Goal: Task Accomplishment & Management: Manage account settings

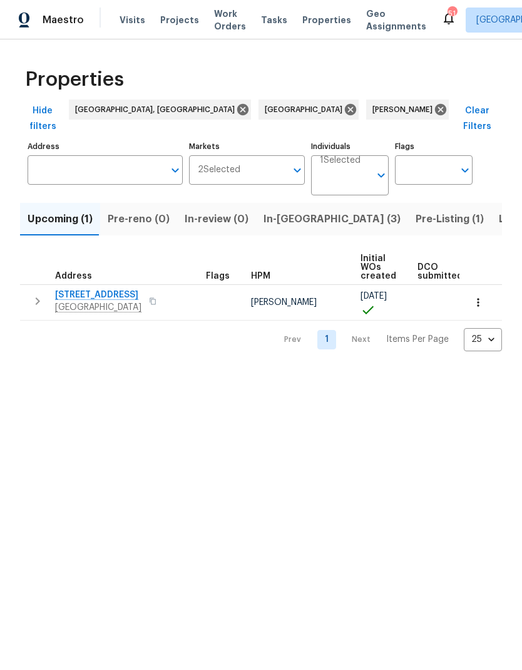
click at [292, 210] on span "In-[GEOGRAPHIC_DATA] (3)" at bounding box center [331, 219] width 137 height 18
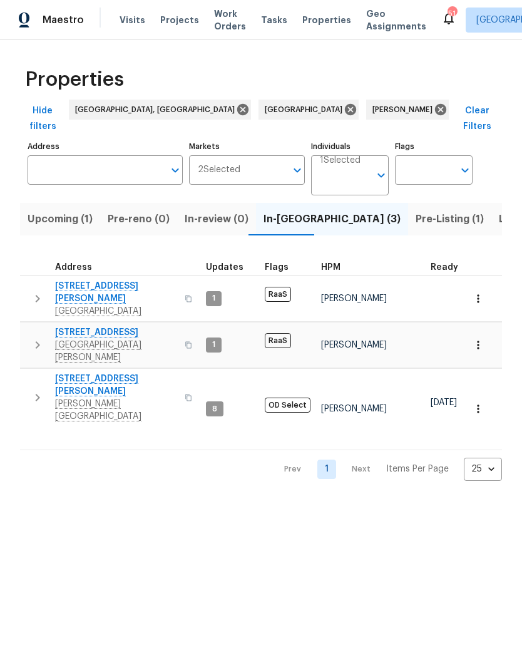
click at [71, 397] on span "[PERSON_NAME][GEOGRAPHIC_DATA]" at bounding box center [116, 409] width 122 height 25
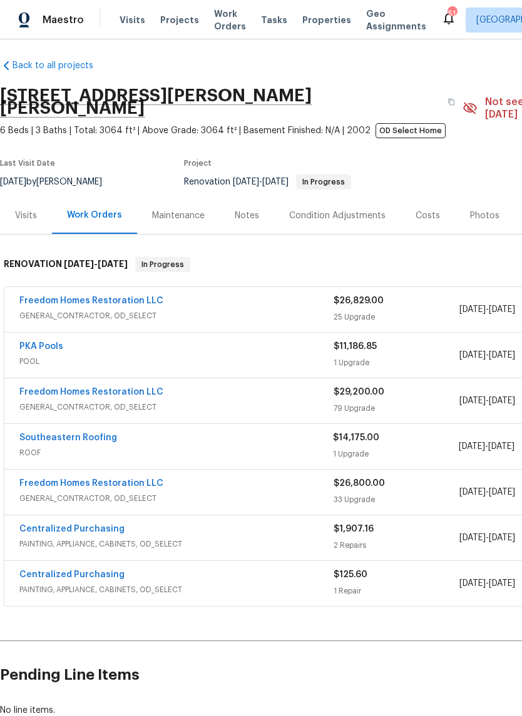
scroll to position [5, 0]
click at [44, 297] on link "Freedom Homes Restoration LLC" at bounding box center [91, 301] width 144 height 9
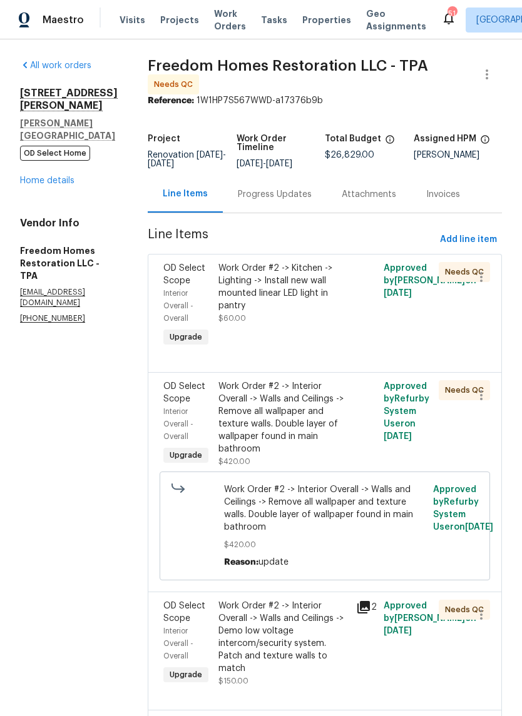
click at [326, 419] on div "Work Order #2 -> Interior Overall -> Walls and Ceilings -> Remove all wallpaper…" at bounding box center [283, 417] width 130 height 75
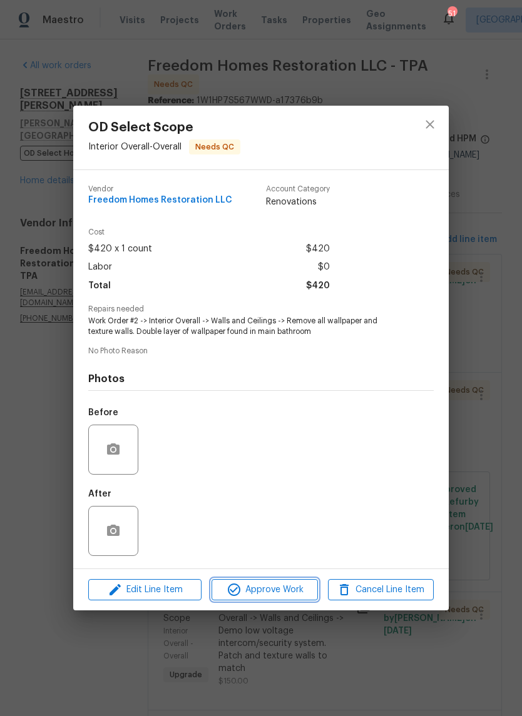
click at [292, 588] on span "Approve Work" at bounding box center [264, 591] width 98 height 16
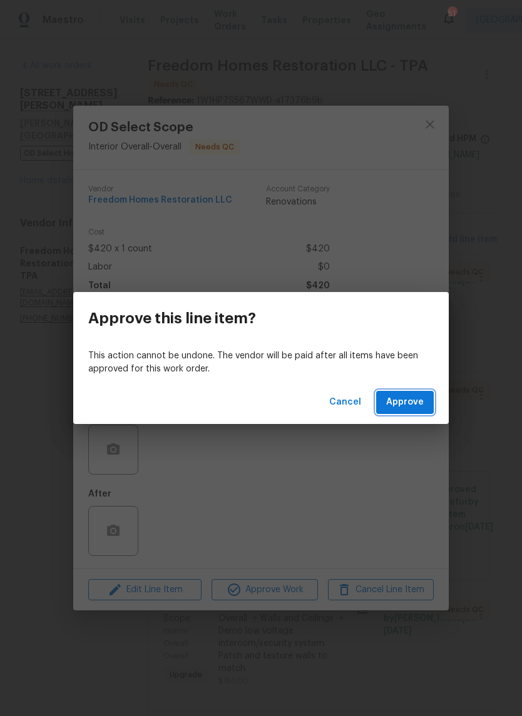
click at [415, 399] on span "Approve" at bounding box center [405, 403] width 38 height 16
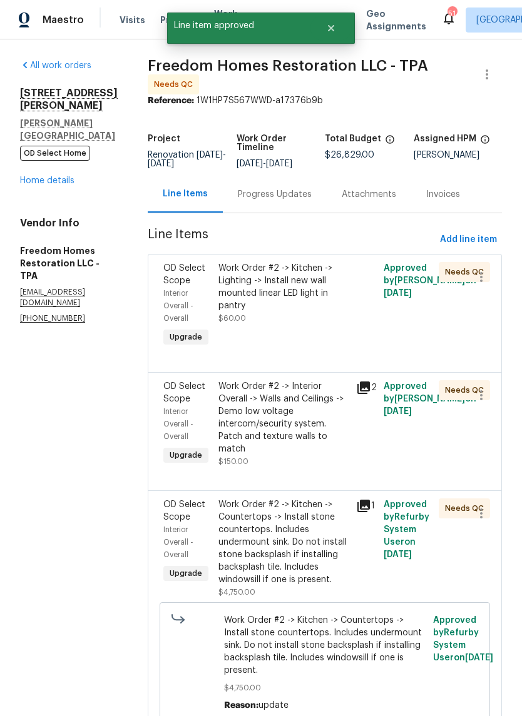
click at [300, 334] on div "Work Order #2 -> Kitchen -> Lighting -> Install new wall mounted linear LED lig…" at bounding box center [284, 305] width 138 height 95
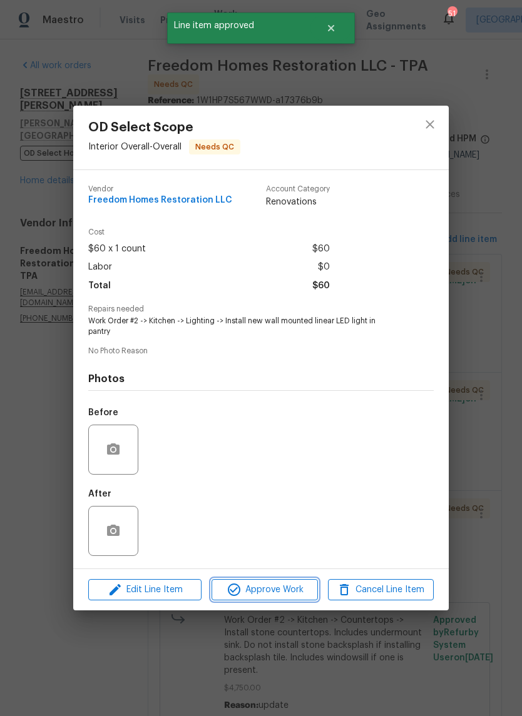
click at [297, 601] on button "Approve Work" at bounding box center [264, 590] width 106 height 22
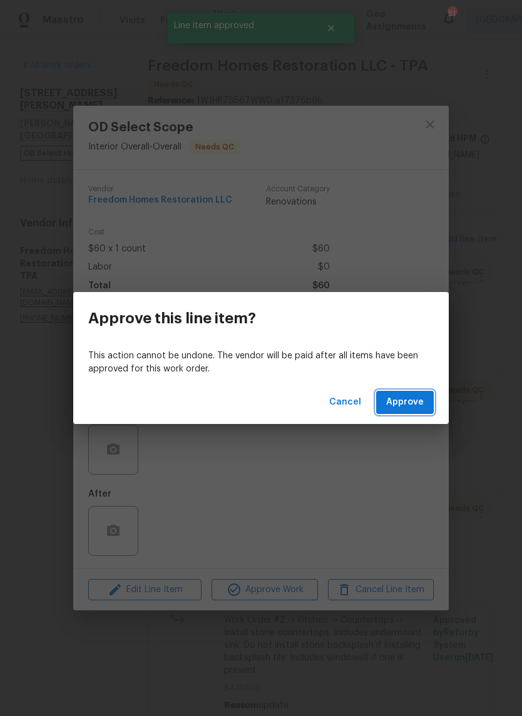
click at [414, 412] on button "Approve" at bounding box center [405, 402] width 58 height 23
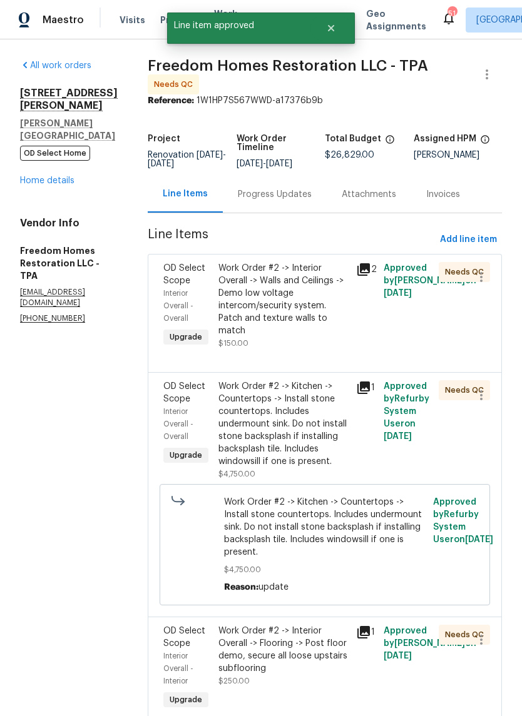
click at [304, 337] on div "Work Order #2 -> Interior Overall -> Walls and Ceilings -> Demo low voltage int…" at bounding box center [283, 299] width 130 height 75
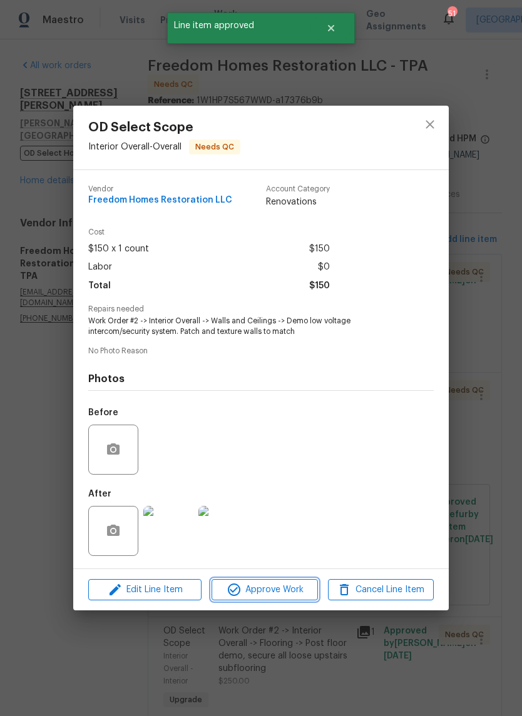
click at [297, 593] on span "Approve Work" at bounding box center [264, 591] width 98 height 16
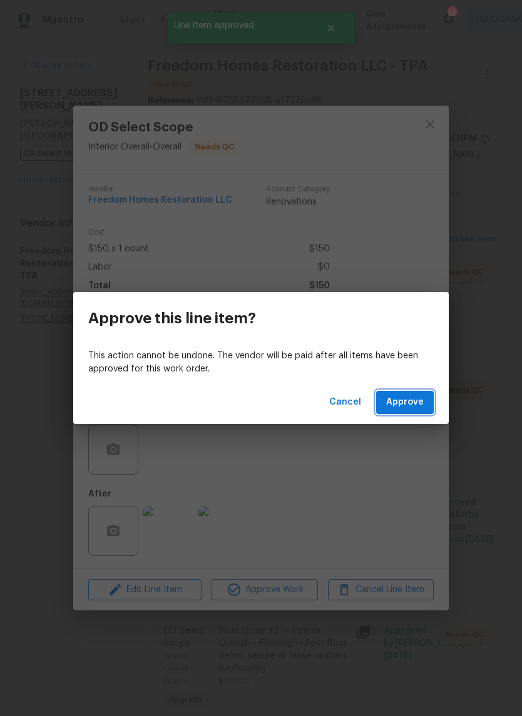
click at [409, 405] on span "Approve" at bounding box center [405, 403] width 38 height 16
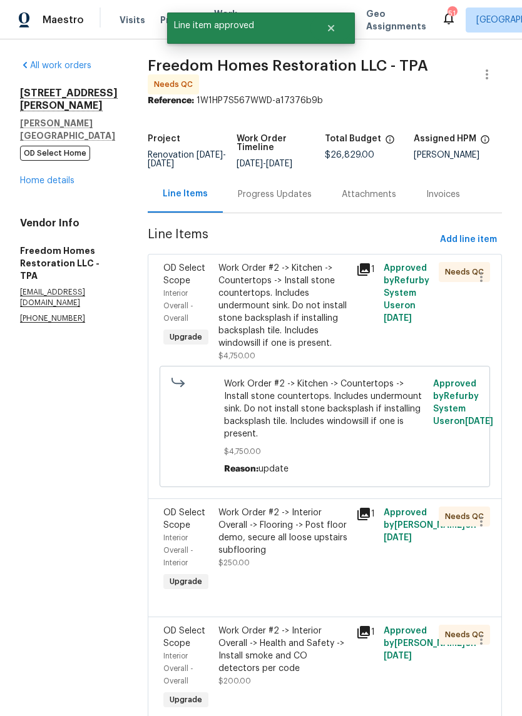
click at [293, 340] on div "Work Order #2 -> Kitchen -> Countertops -> Install stone countertops. Includes …" at bounding box center [283, 306] width 130 height 88
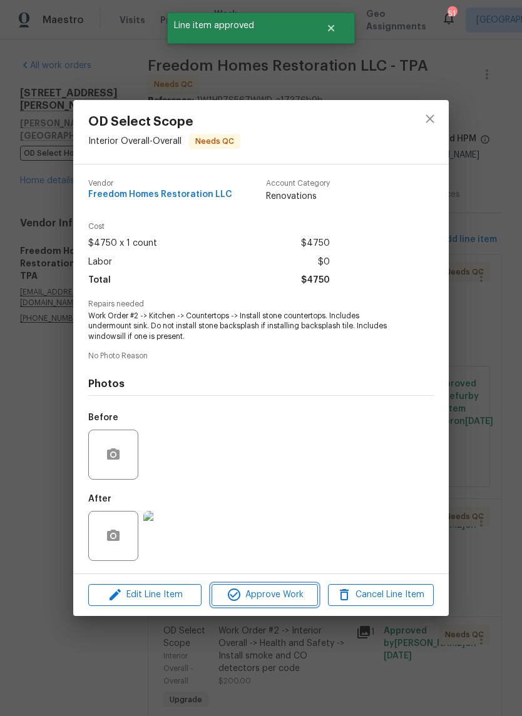
click at [298, 603] on span "Approve Work" at bounding box center [264, 596] width 98 height 16
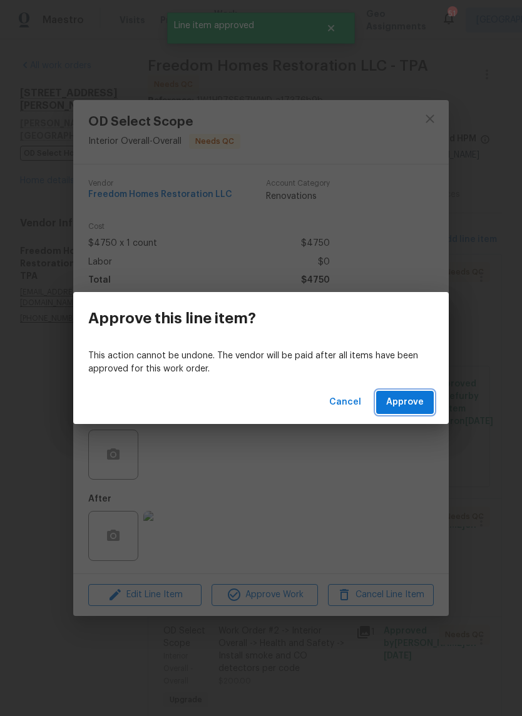
click at [419, 405] on span "Approve" at bounding box center [405, 403] width 38 height 16
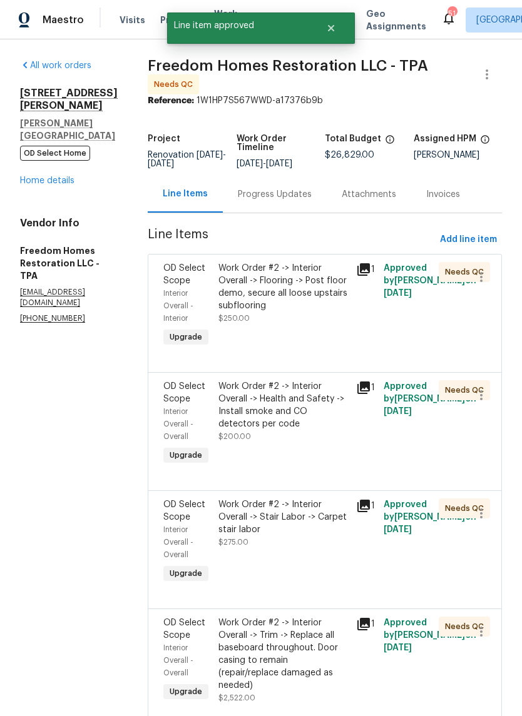
click at [297, 325] on div "Work Order #2 -> Interior Overall -> Flooring -> Post floor demo, secure all lo…" at bounding box center [283, 293] width 130 height 63
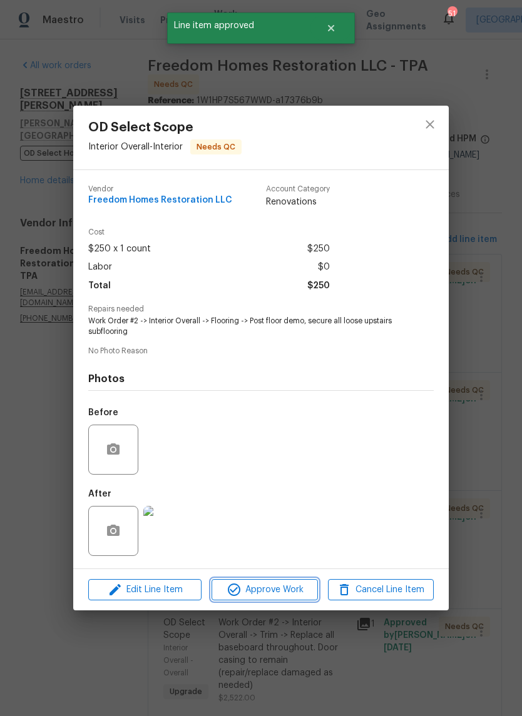
click at [307, 590] on span "Approve Work" at bounding box center [264, 591] width 98 height 16
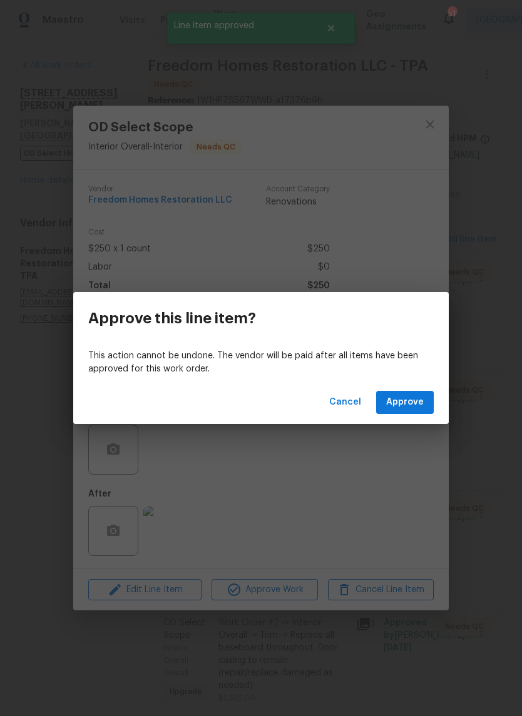
click at [422, 407] on span "Approve" at bounding box center [405, 403] width 38 height 16
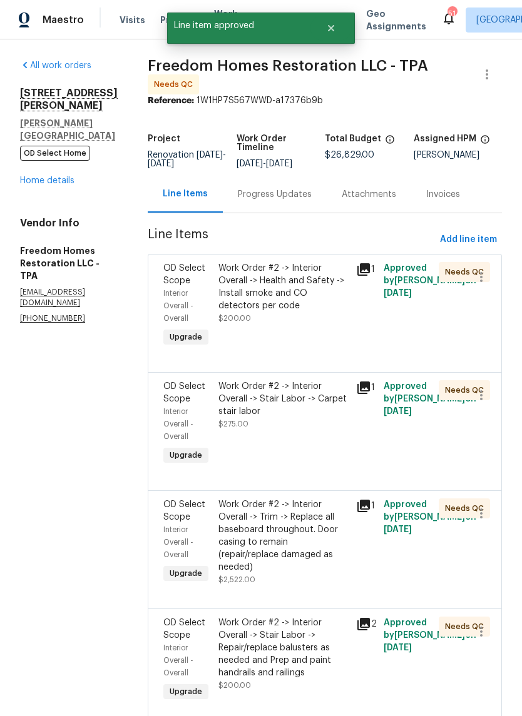
click at [308, 335] on div "Work Order #2 -> Interior Overall -> Health and Safety -> Install smoke and CO …" at bounding box center [284, 305] width 138 height 95
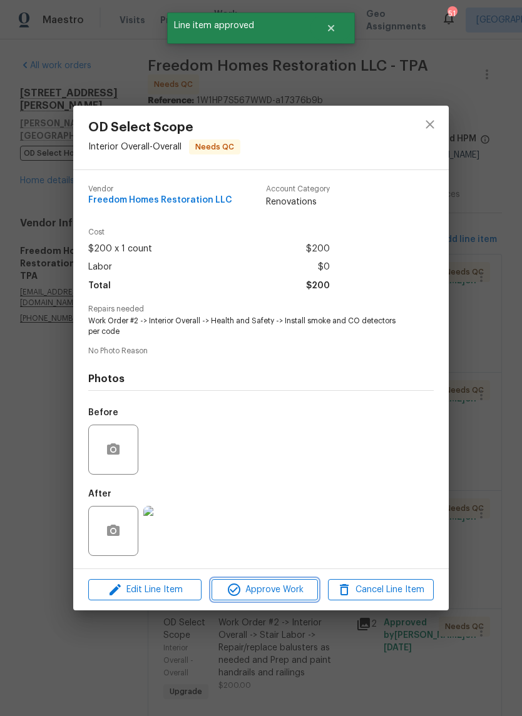
click at [296, 598] on span "Approve Work" at bounding box center [264, 591] width 98 height 16
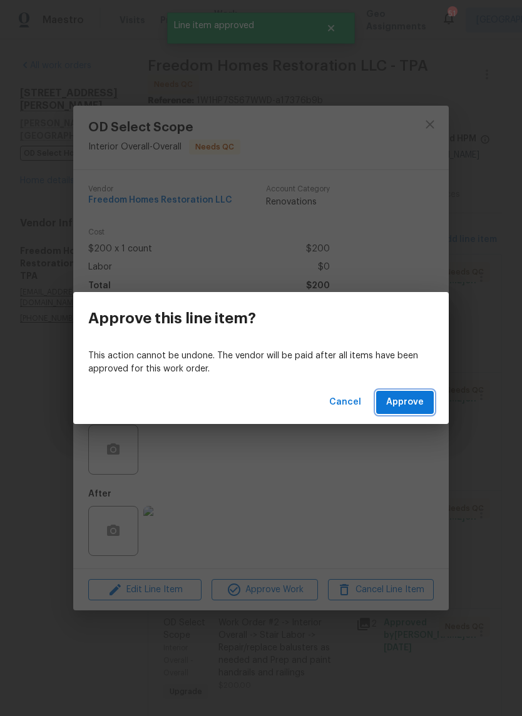
click at [414, 401] on span "Approve" at bounding box center [405, 403] width 38 height 16
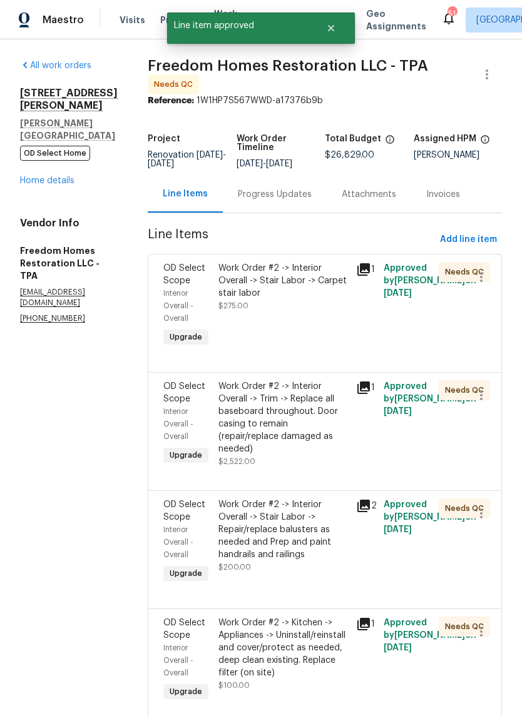
click at [301, 312] on div "Work Order #2 -> Interior Overall -> Stair Labor -> Carpet stair labor $275.00" at bounding box center [283, 287] width 130 height 50
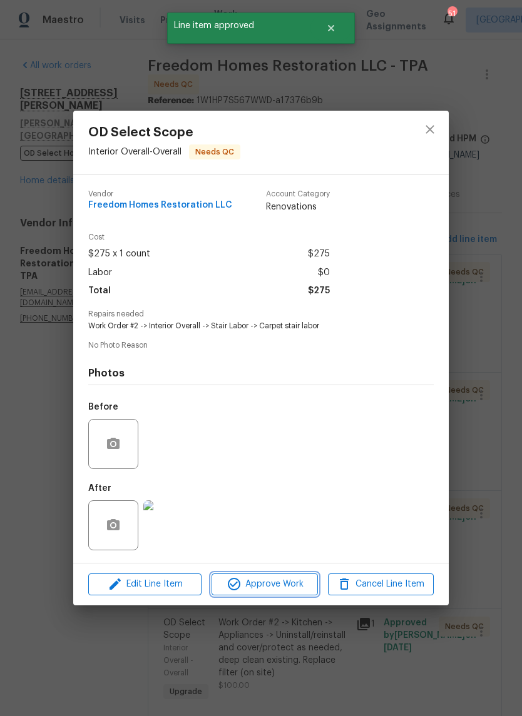
click at [295, 589] on span "Approve Work" at bounding box center [264, 585] width 98 height 16
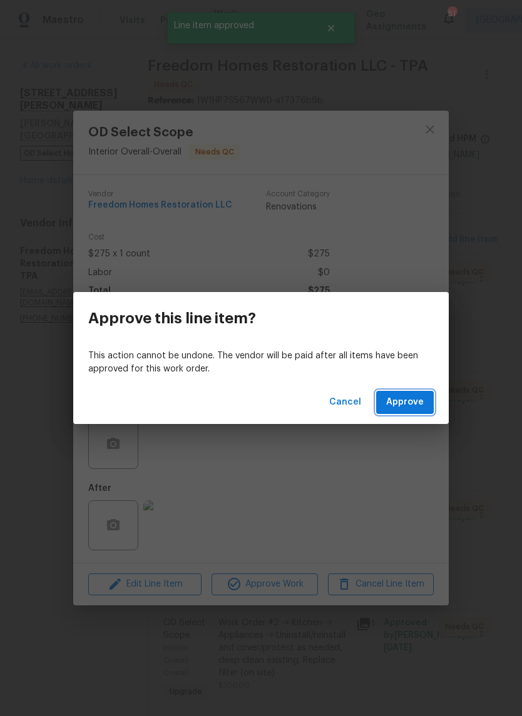
click at [405, 402] on span "Approve" at bounding box center [405, 403] width 38 height 16
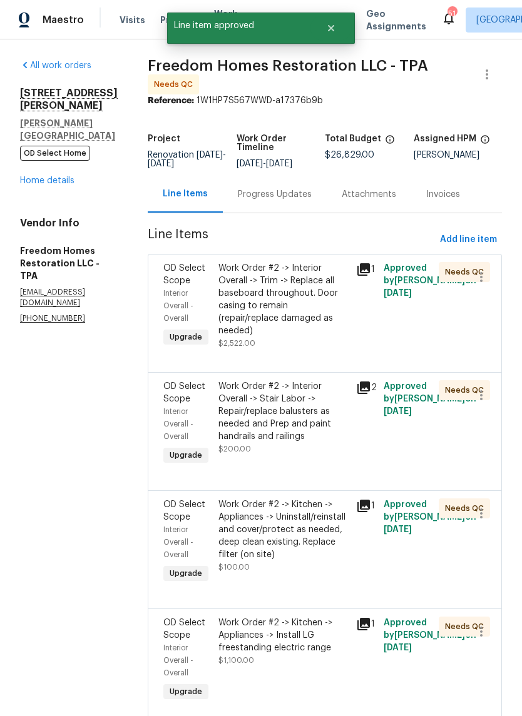
click at [301, 337] on div "Work Order #2 -> Interior Overall -> Trim -> Replace all baseboard throughout. …" at bounding box center [283, 299] width 130 height 75
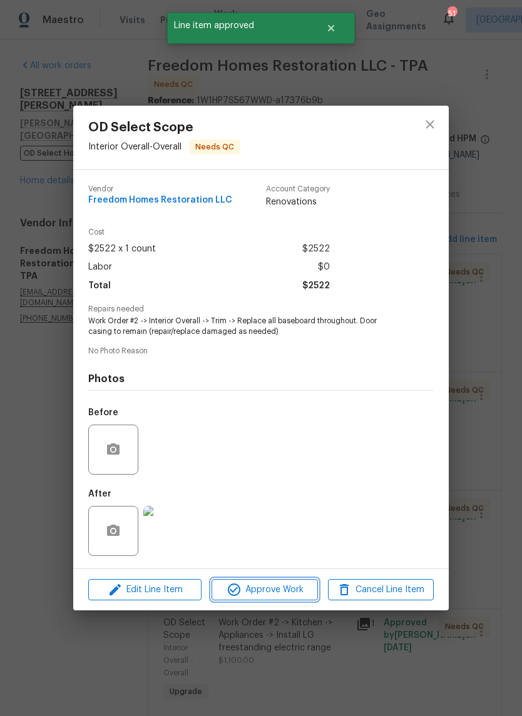
click at [284, 598] on span "Approve Work" at bounding box center [264, 591] width 98 height 16
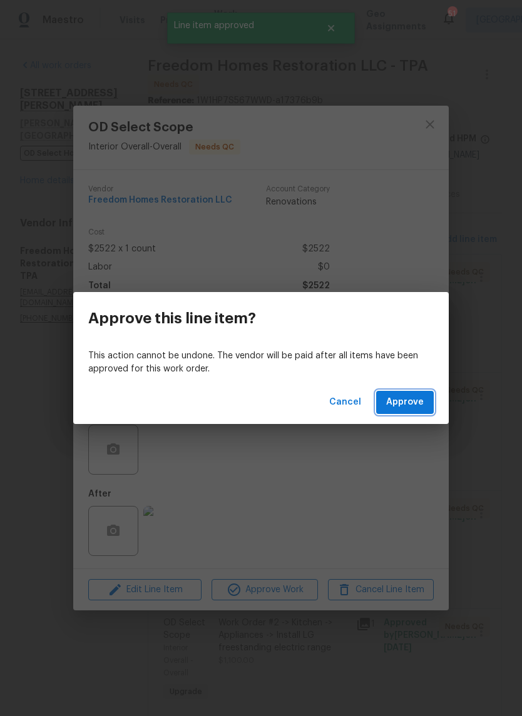
click at [411, 406] on span "Approve" at bounding box center [405, 403] width 38 height 16
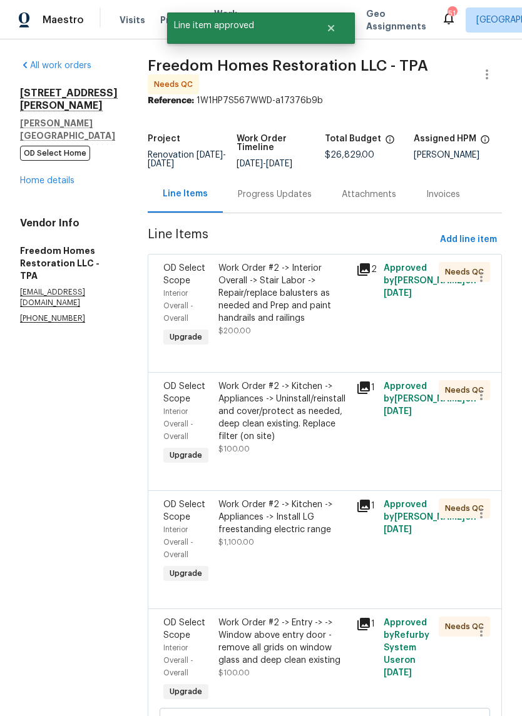
click at [304, 325] on div "Work Order #2 -> Interior Overall -> Stair Labor -> Repair/replace balusters as…" at bounding box center [283, 293] width 130 height 63
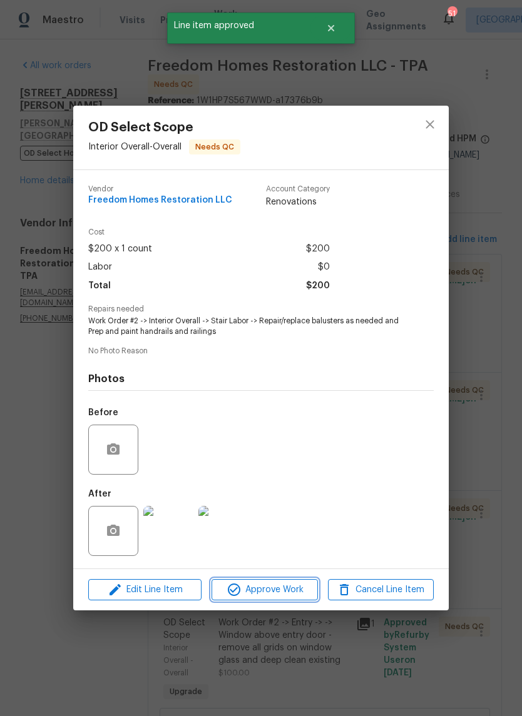
click at [294, 601] on button "Approve Work" at bounding box center [264, 590] width 106 height 22
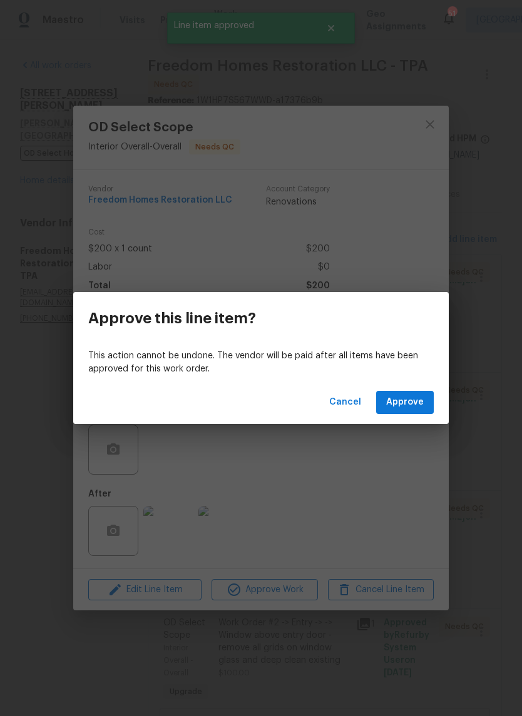
click at [407, 396] on span "Approve" at bounding box center [405, 403] width 38 height 16
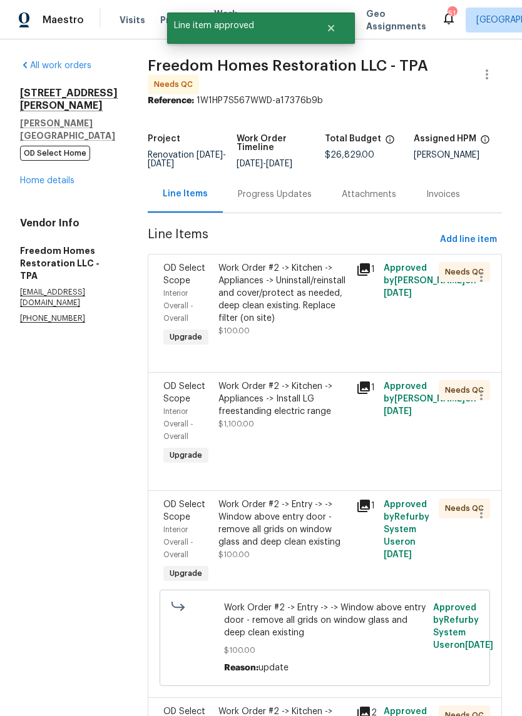
click at [303, 337] on div "Work Order #2 -> Kitchen -> Appliances -> Uninstall/reinstall and cover/protect…" at bounding box center [283, 299] width 130 height 75
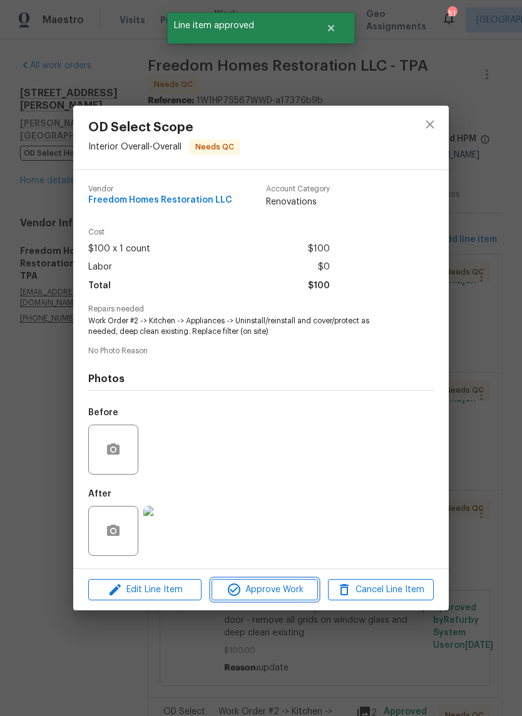
click at [292, 595] on span "Approve Work" at bounding box center [264, 591] width 98 height 16
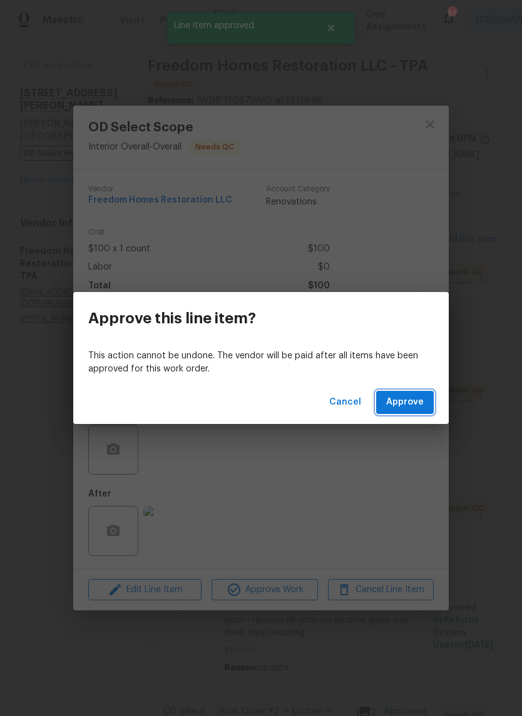
click at [415, 406] on span "Approve" at bounding box center [405, 403] width 38 height 16
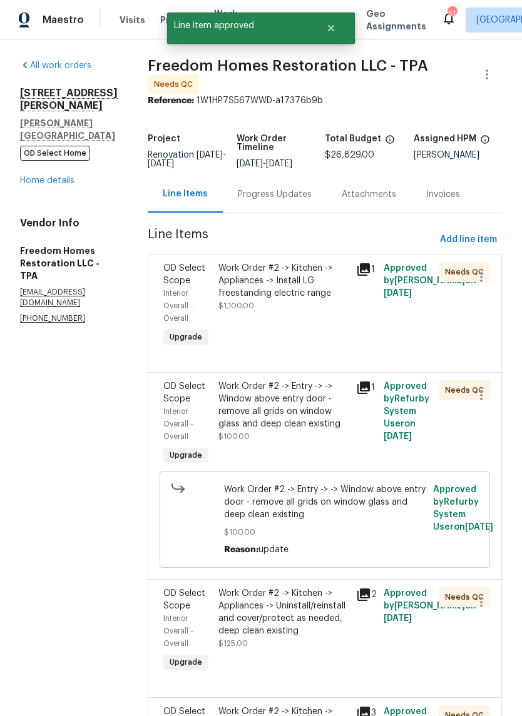
click at [299, 337] on div "Work Order #2 -> Kitchen -> Appliances -> Install LG freestanding electric rang…" at bounding box center [284, 305] width 138 height 95
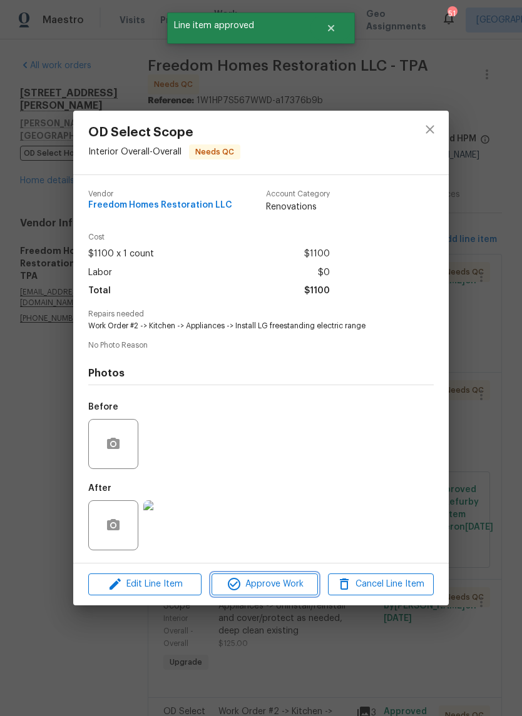
click at [292, 591] on span "Approve Work" at bounding box center [264, 585] width 98 height 16
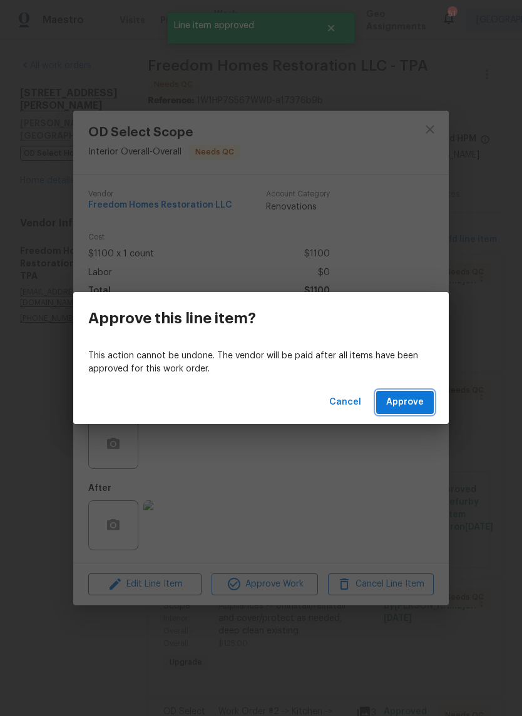
click at [419, 402] on span "Approve" at bounding box center [405, 403] width 38 height 16
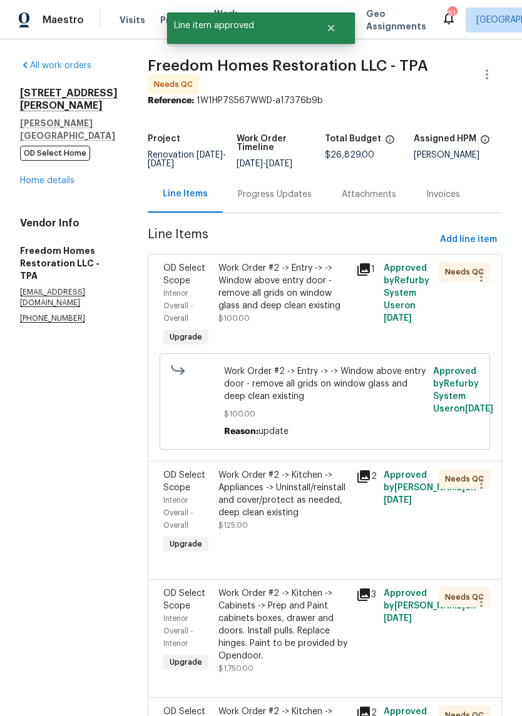
click at [310, 325] on div "Work Order #2 -> Entry -> -> Window above entry door - remove all grids on wind…" at bounding box center [283, 293] width 130 height 63
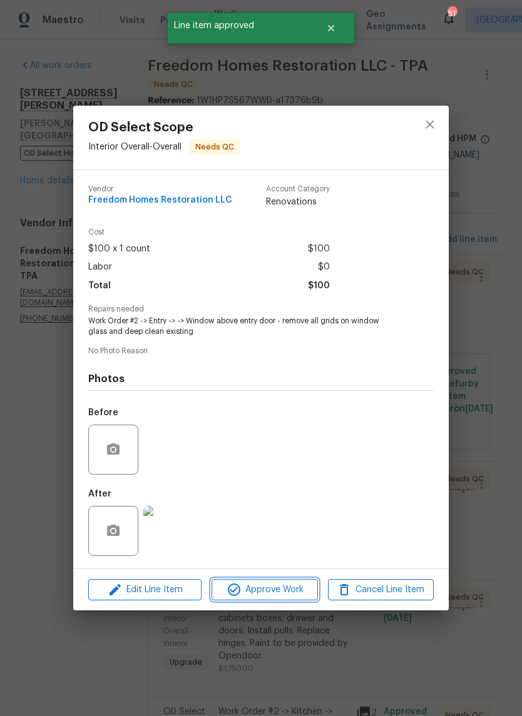
click at [298, 600] on button "Approve Work" at bounding box center [264, 590] width 106 height 22
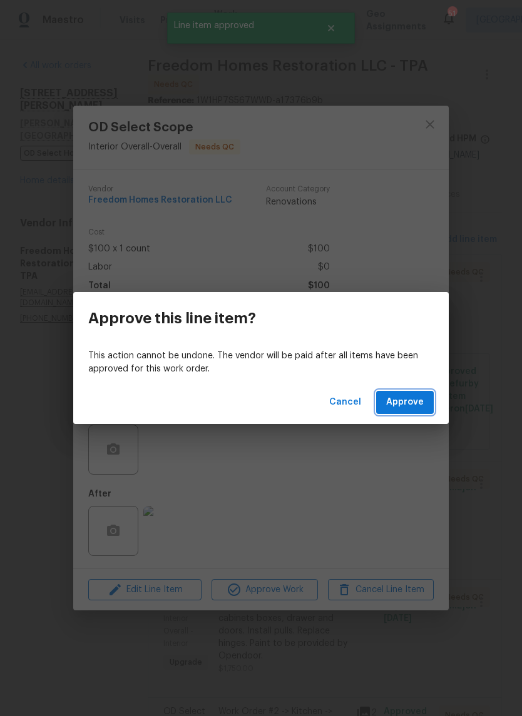
click at [404, 410] on span "Approve" at bounding box center [405, 403] width 38 height 16
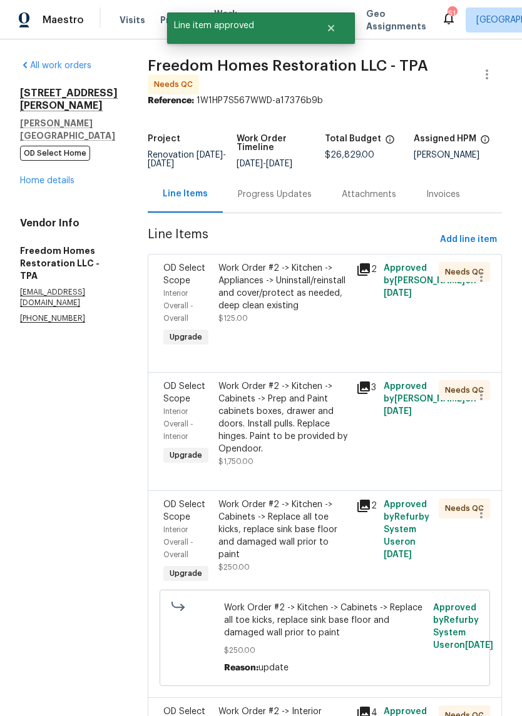
click at [304, 339] on div "Work Order #2 -> Kitchen -> Appliances -> Uninstall/reinstall and cover/protect…" at bounding box center [284, 305] width 138 height 95
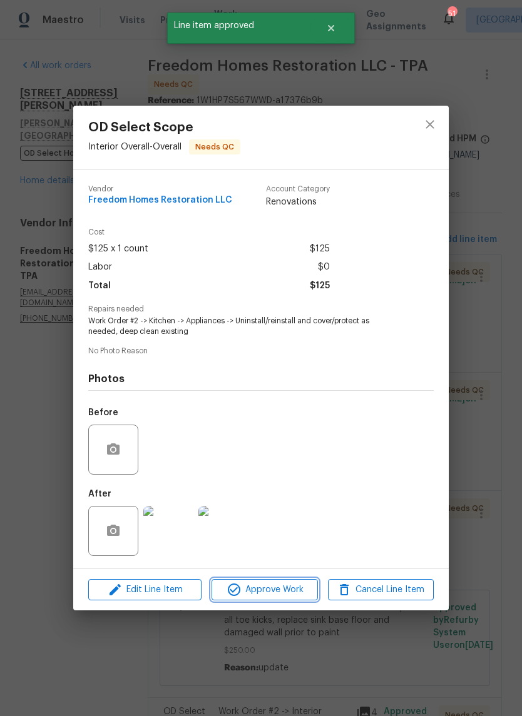
click at [300, 587] on span "Approve Work" at bounding box center [264, 591] width 98 height 16
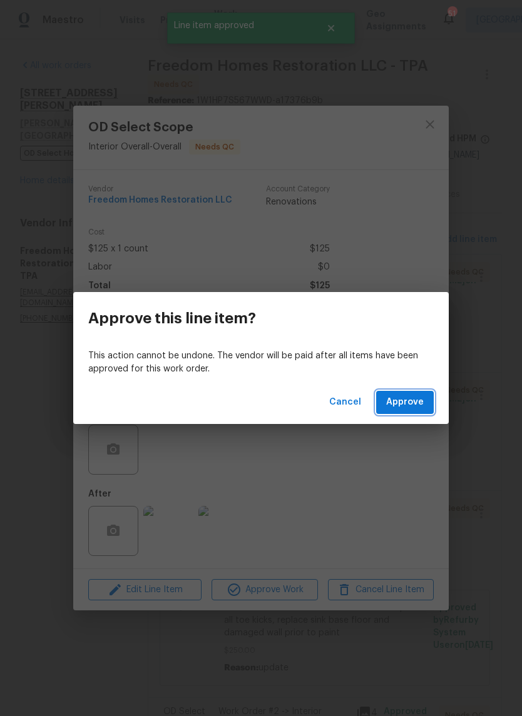
click at [406, 407] on span "Approve" at bounding box center [405, 403] width 38 height 16
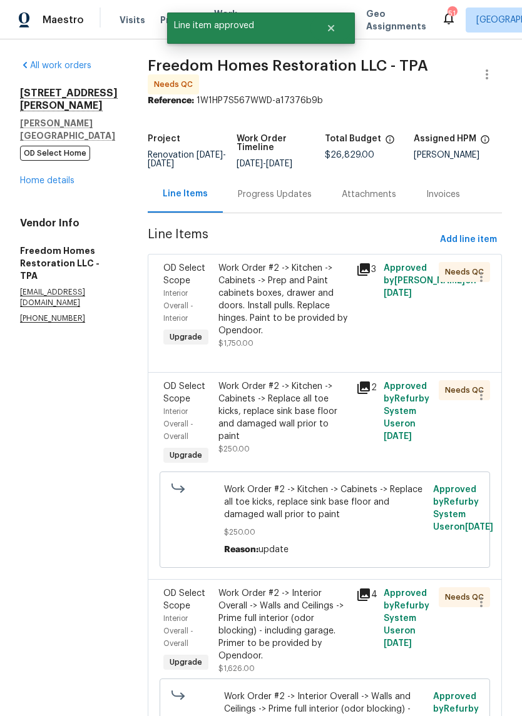
click at [304, 336] on div "Work Order #2 -> Kitchen -> Cabinets -> Prep and Paint cabinets boxes, drawer a…" at bounding box center [283, 299] width 130 height 75
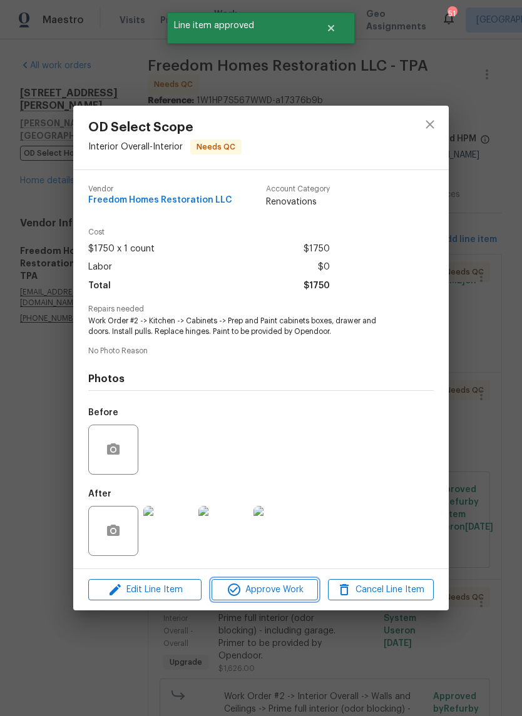
click at [299, 594] on span "Approve Work" at bounding box center [264, 591] width 98 height 16
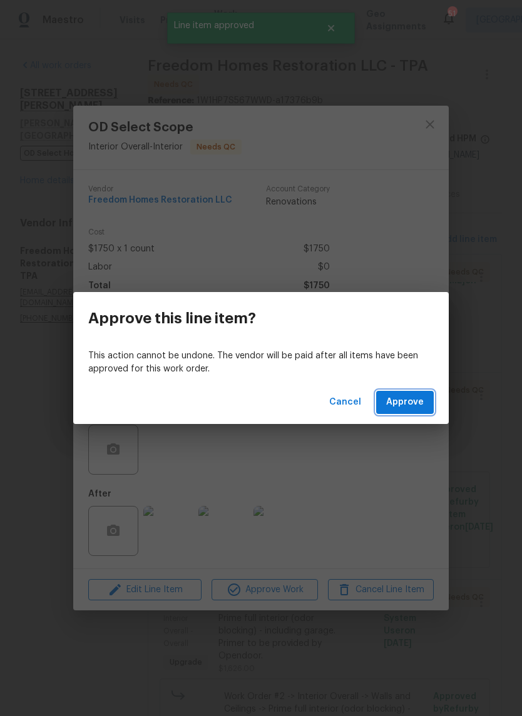
click at [419, 407] on span "Approve" at bounding box center [405, 403] width 38 height 16
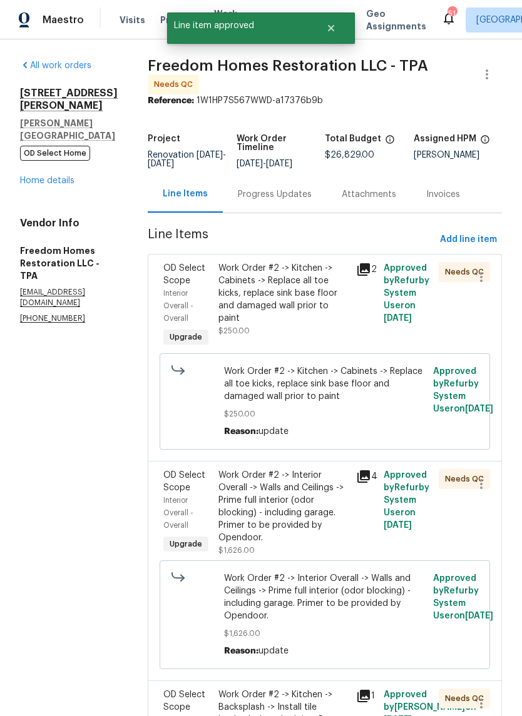
click at [300, 315] on div "Work Order #2 -> Kitchen -> Cabinets -> Replace all toe kicks, replace sink bas…" at bounding box center [283, 293] width 130 height 63
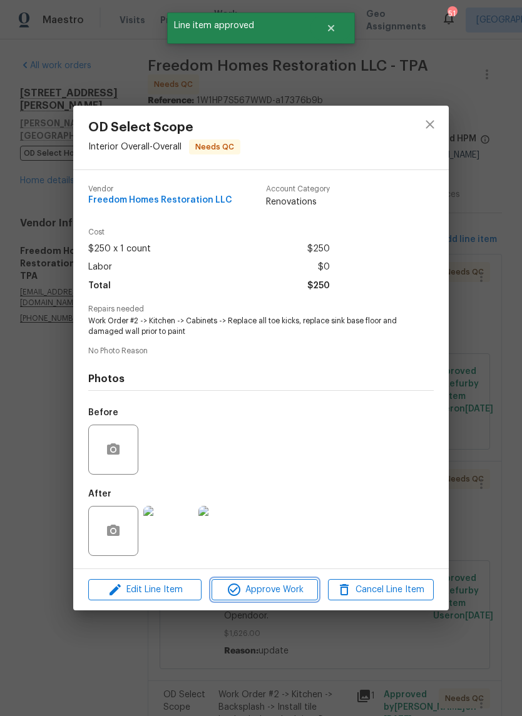
click at [303, 592] on span "Approve Work" at bounding box center [264, 591] width 98 height 16
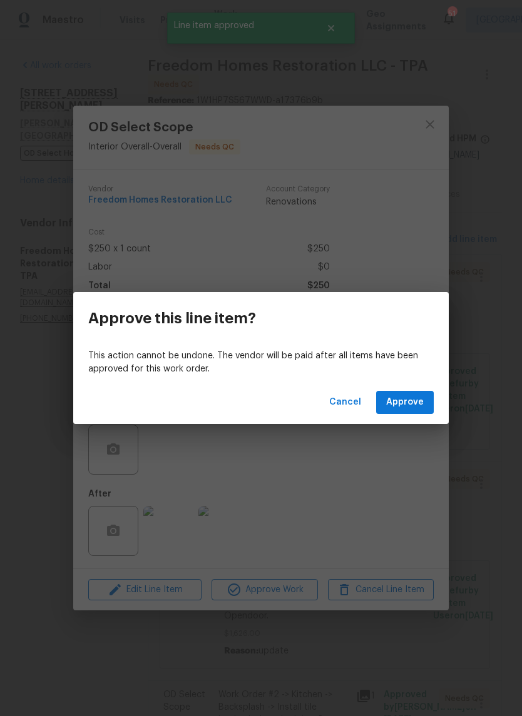
click at [422, 401] on span "Approve" at bounding box center [405, 403] width 38 height 16
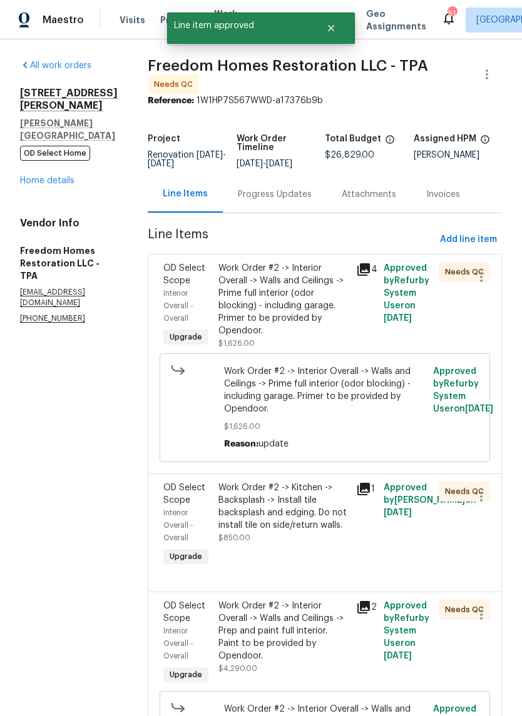
click at [297, 321] on div "Work Order #2 -> Interior Overall -> Walls and Ceilings -> Prime full interior …" at bounding box center [283, 299] width 130 height 75
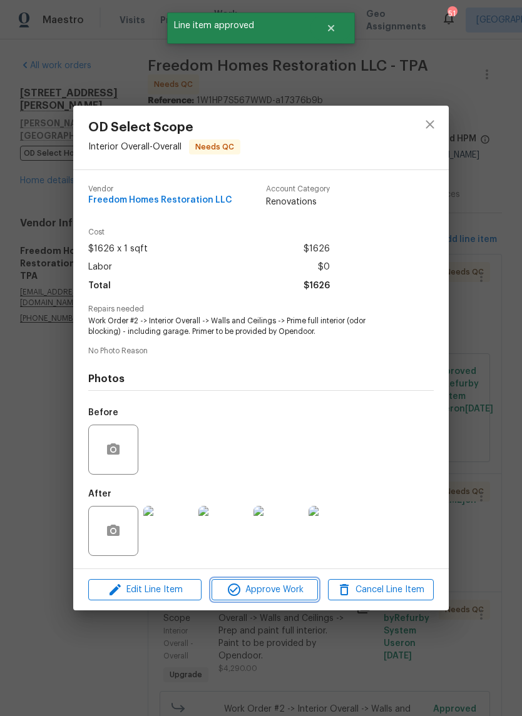
click at [300, 601] on button "Approve Work" at bounding box center [264, 590] width 106 height 22
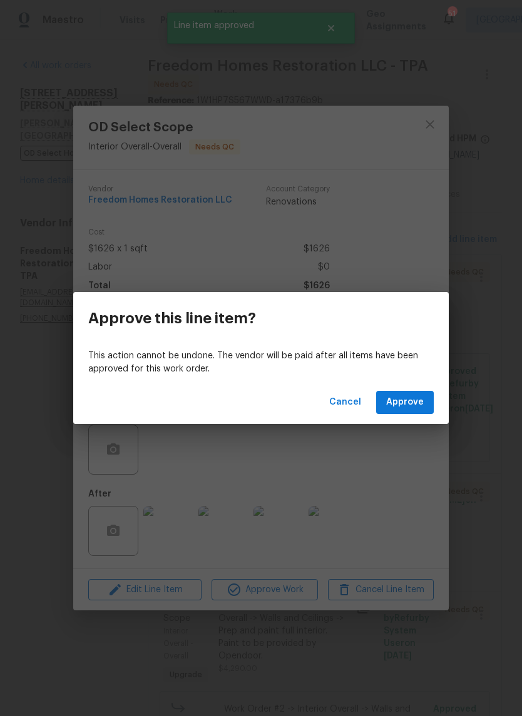
click at [422, 398] on span "Approve" at bounding box center [405, 403] width 38 height 16
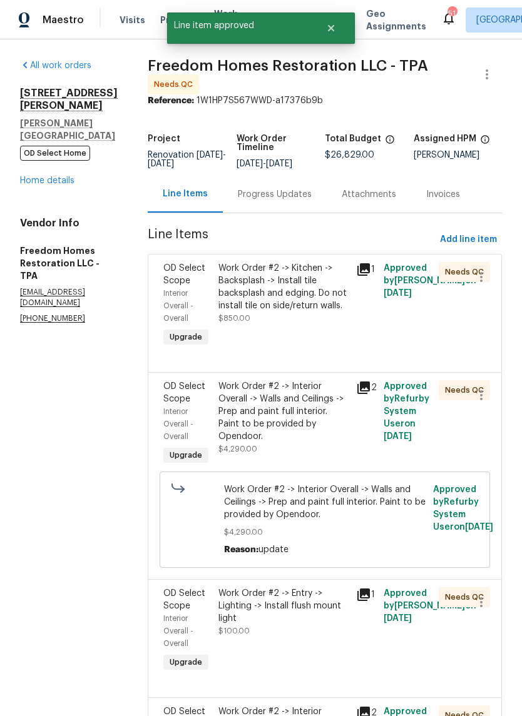
click at [297, 321] on div "Work Order #2 -> Kitchen -> Backsplash -> Install tile backsplash and edging. D…" at bounding box center [283, 293] width 130 height 63
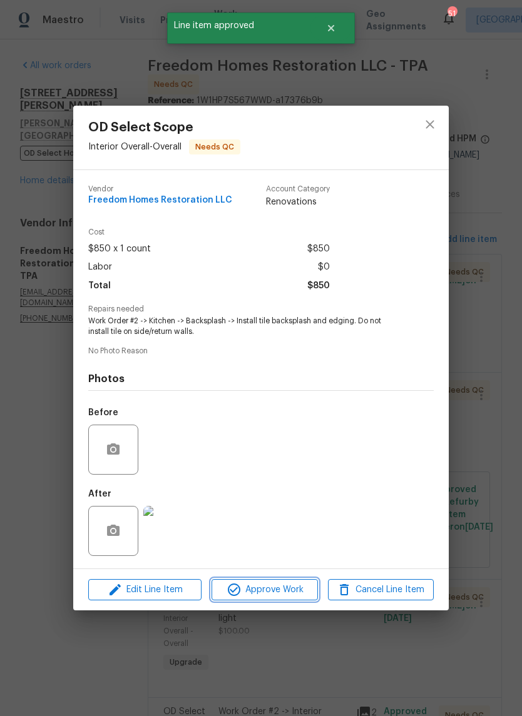
click at [305, 597] on span "Approve Work" at bounding box center [264, 591] width 98 height 16
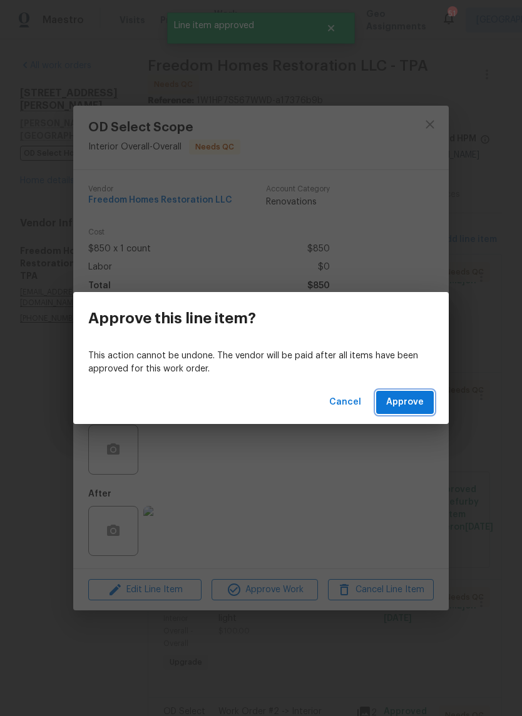
click at [416, 403] on span "Approve" at bounding box center [405, 403] width 38 height 16
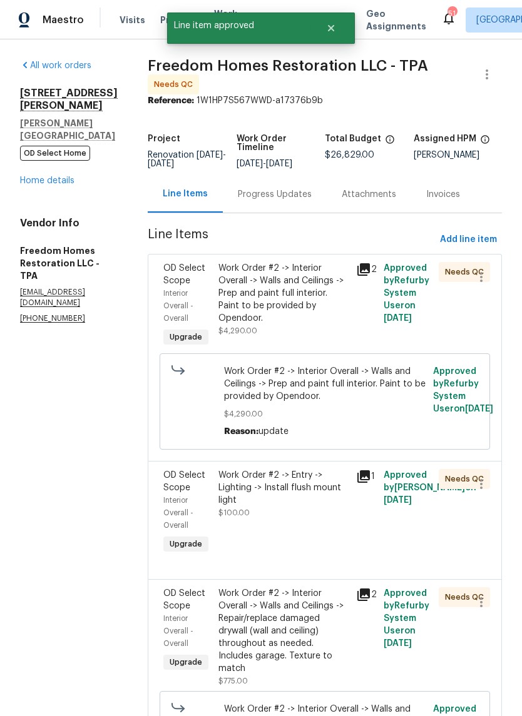
click at [296, 325] on div "Work Order #2 -> Interior Overall -> Walls and Ceilings -> Prep and paint full …" at bounding box center [283, 293] width 130 height 63
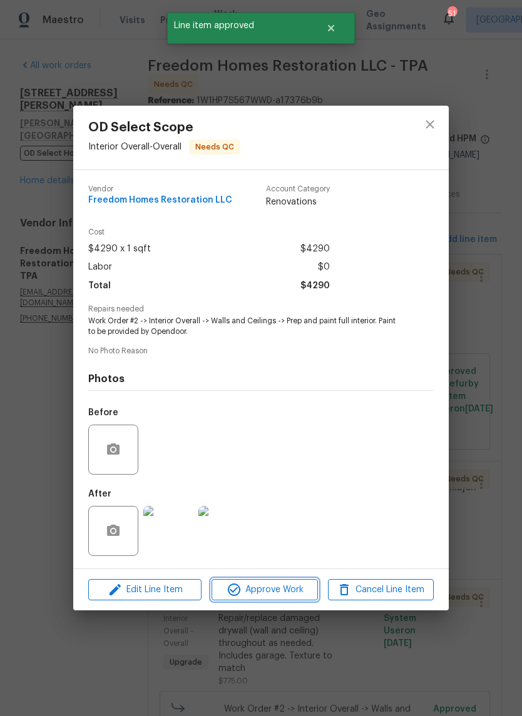
click at [301, 596] on span "Approve Work" at bounding box center [264, 591] width 98 height 16
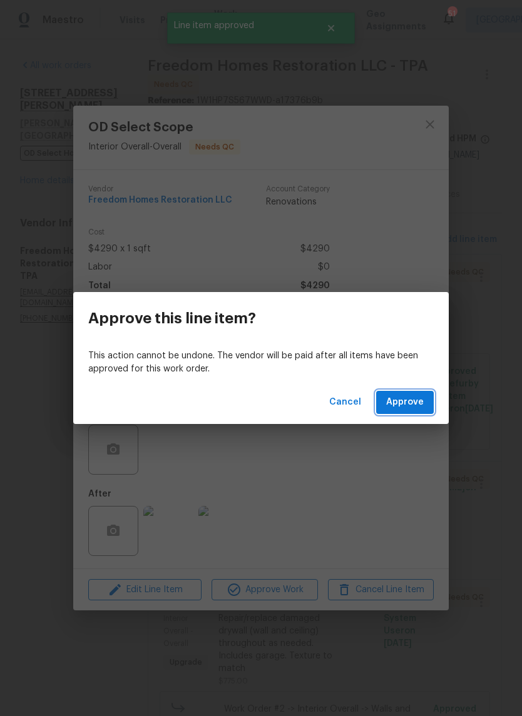
click at [405, 406] on span "Approve" at bounding box center [405, 403] width 38 height 16
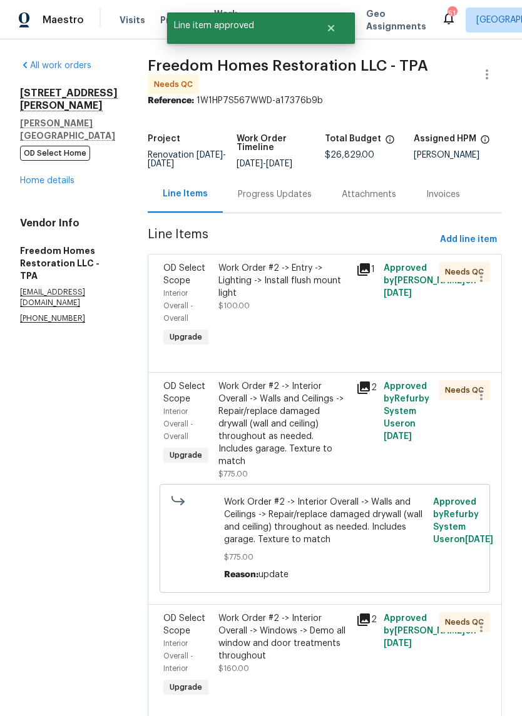
click at [304, 327] on div "Work Order #2 -> Entry -> Lighting -> Install flush mount light $100.00" at bounding box center [284, 305] width 138 height 95
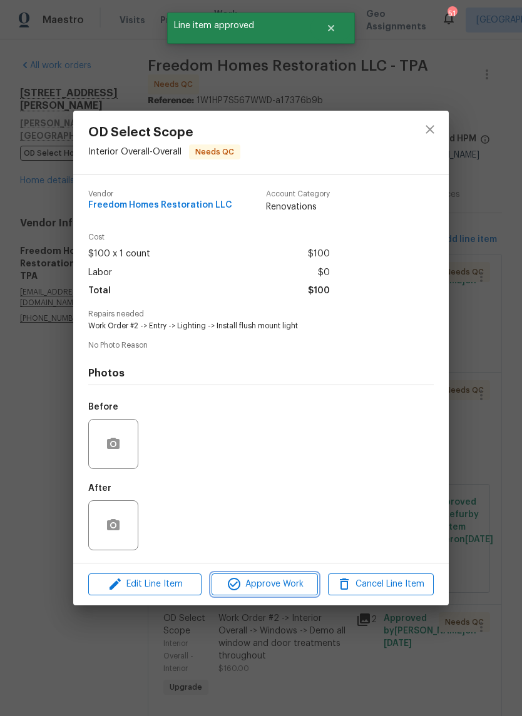
click at [285, 594] on button "Approve Work" at bounding box center [264, 585] width 106 height 22
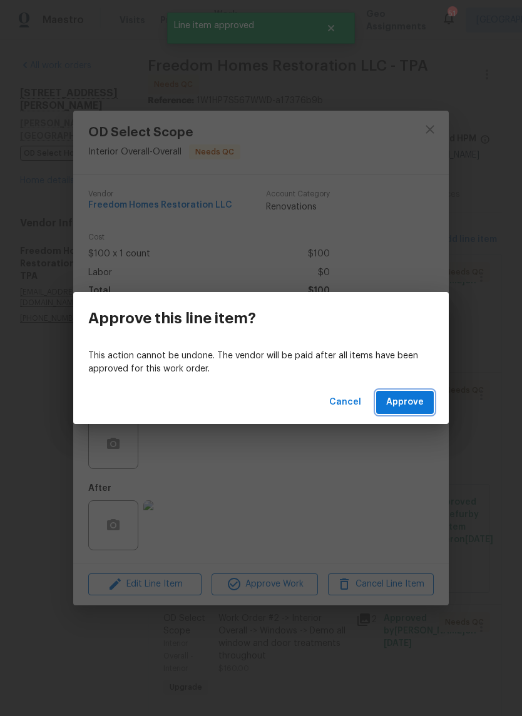
click at [410, 403] on span "Approve" at bounding box center [405, 403] width 38 height 16
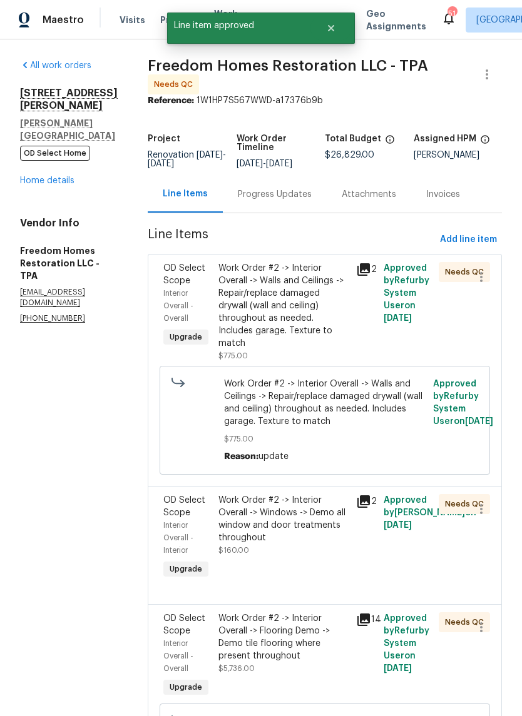
click at [295, 325] on div "Work Order #2 -> Interior Overall -> Walls and Ceilings -> Repair/replace damag…" at bounding box center [283, 306] width 130 height 88
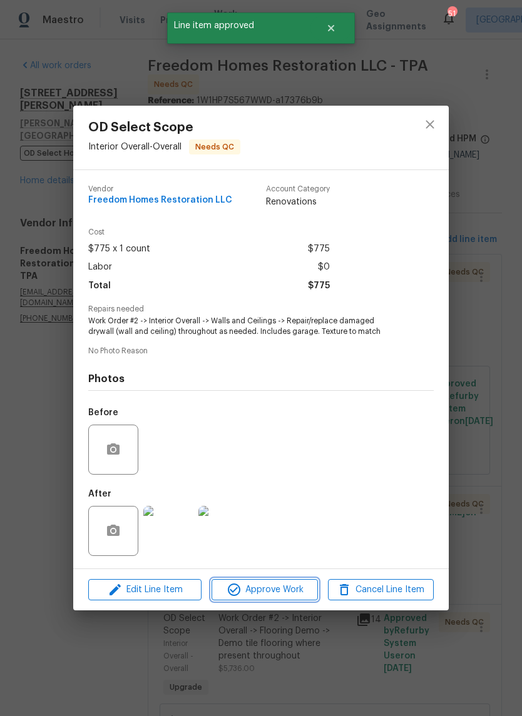
click at [300, 588] on span "Approve Work" at bounding box center [264, 591] width 98 height 16
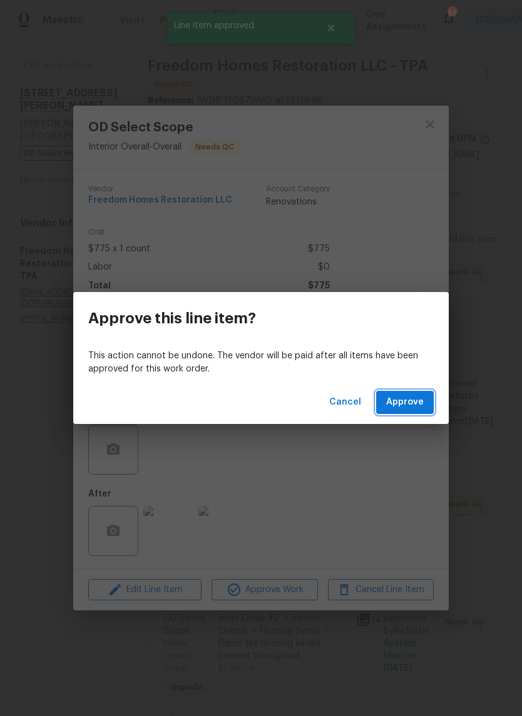
click at [414, 396] on span "Approve" at bounding box center [405, 403] width 38 height 16
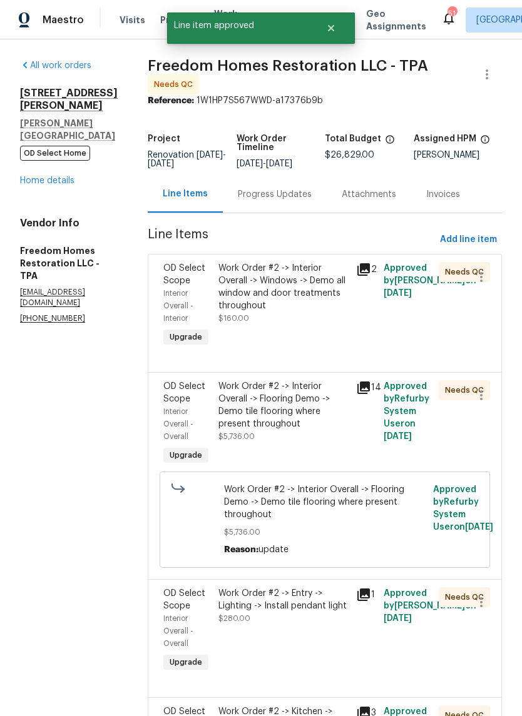
click at [298, 334] on div "Work Order #2 -> Interior Overall -> Windows -> Demo all window and door treatm…" at bounding box center [284, 305] width 138 height 95
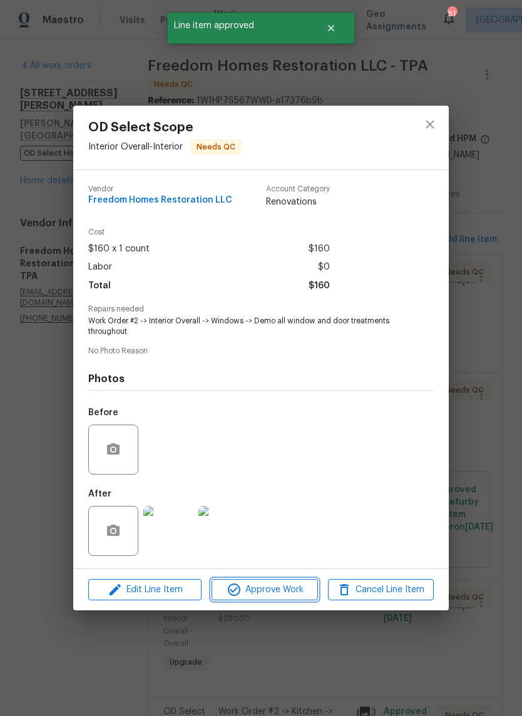
click at [301, 594] on span "Approve Work" at bounding box center [264, 591] width 98 height 16
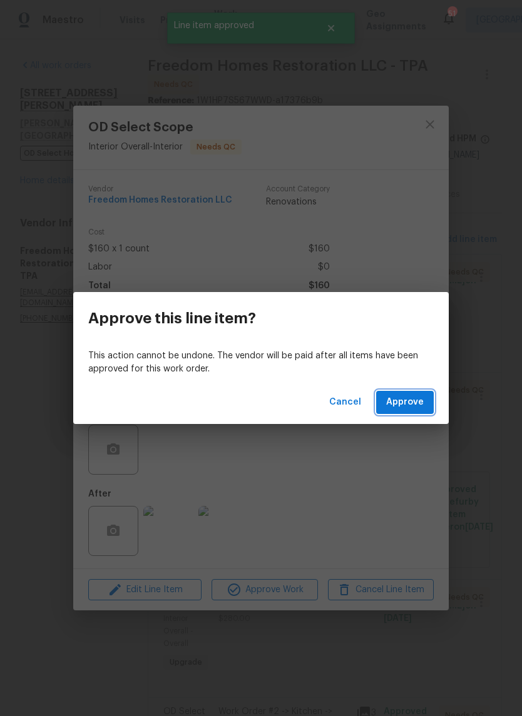
click at [420, 399] on span "Approve" at bounding box center [405, 403] width 38 height 16
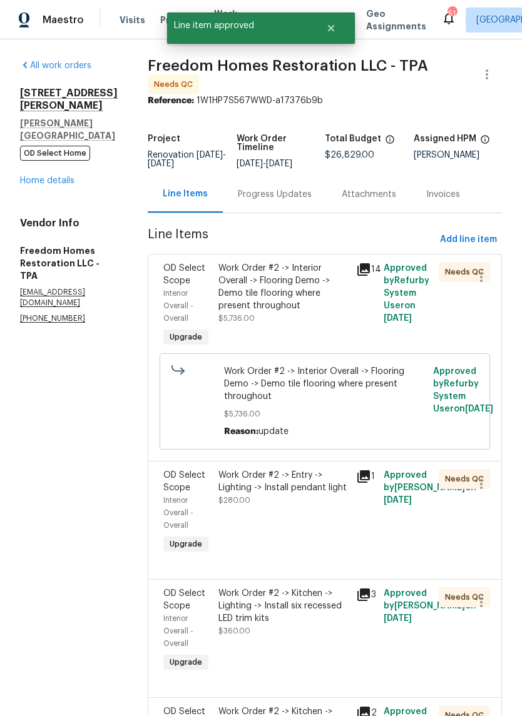
click at [298, 325] on div "Work Order #2 -> Interior Overall -> Flooring Demo -> Demo tile flooring where …" at bounding box center [283, 293] width 130 height 63
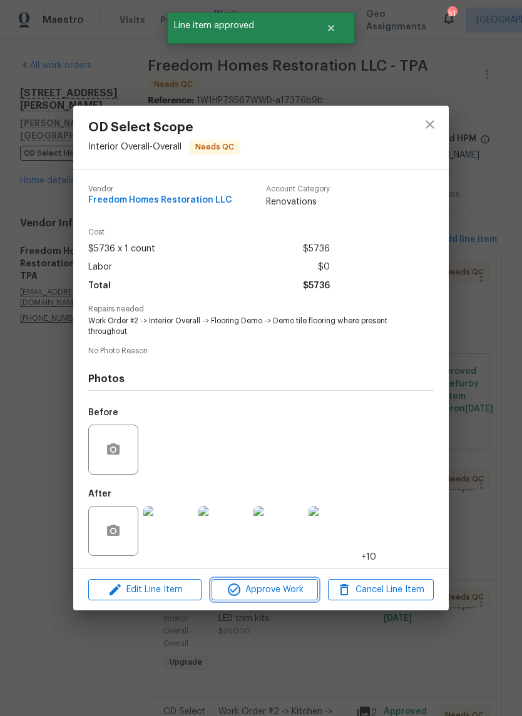
click at [290, 598] on span "Approve Work" at bounding box center [264, 591] width 98 height 16
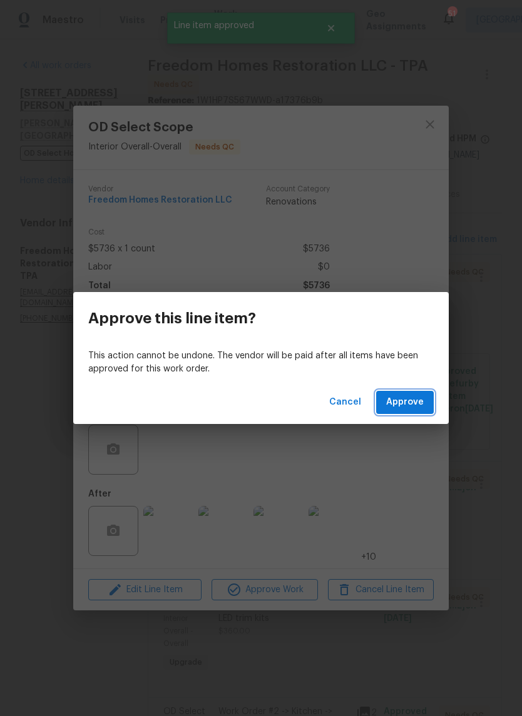
click at [414, 395] on span "Approve" at bounding box center [405, 403] width 38 height 16
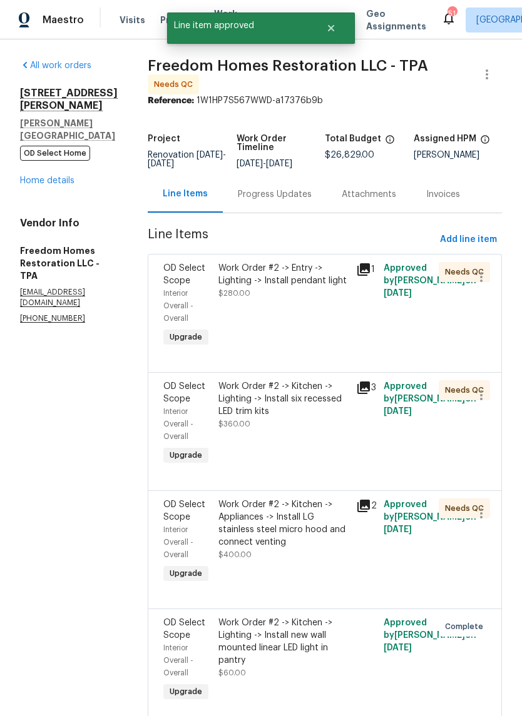
click at [325, 328] on div "Work Order #2 -> Entry -> Lighting -> Install pendant light $280.00" at bounding box center [284, 305] width 138 height 95
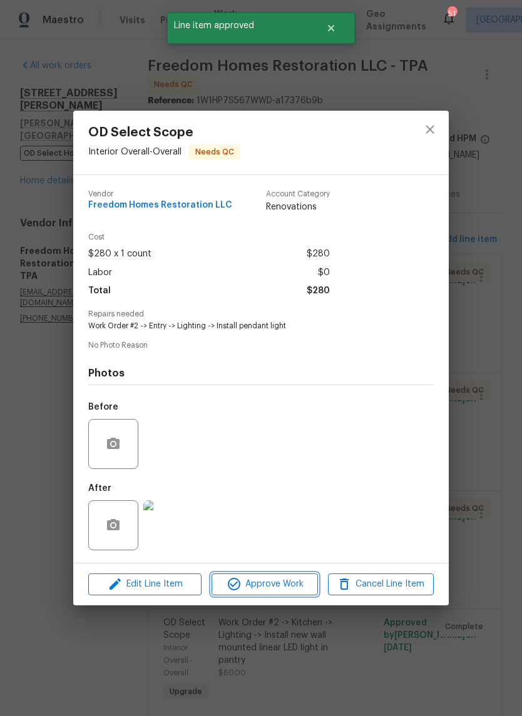
click at [291, 584] on span "Approve Work" at bounding box center [264, 585] width 98 height 16
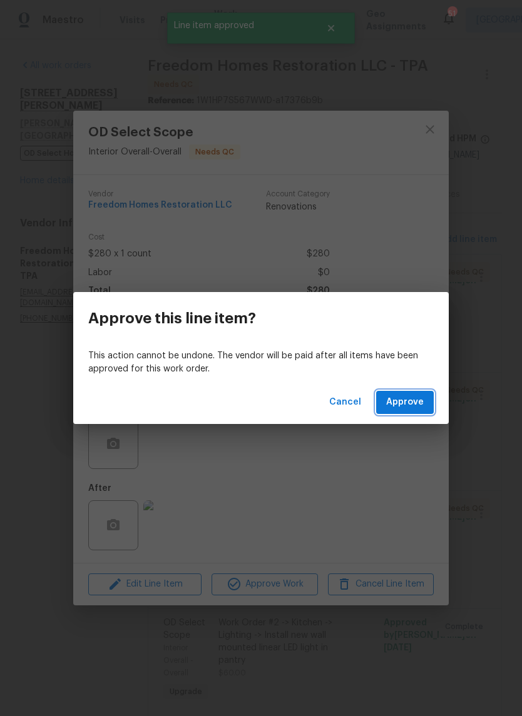
click at [412, 408] on span "Approve" at bounding box center [405, 403] width 38 height 16
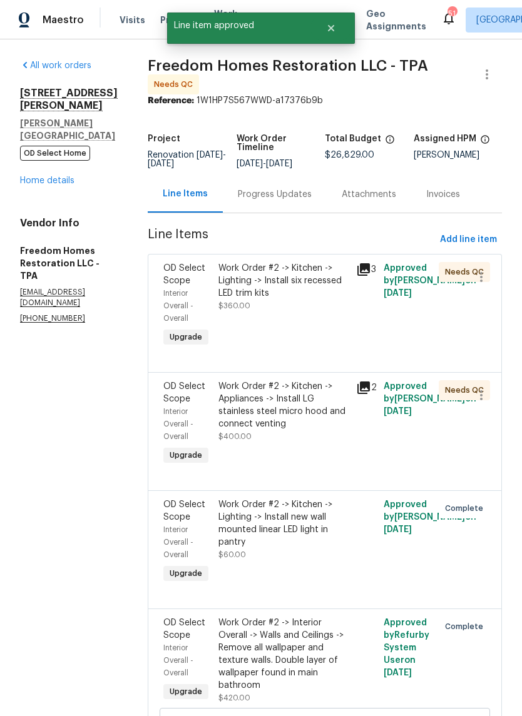
click at [301, 328] on div "Work Order #2 -> Kitchen -> Lighting -> Install six recessed LED trim kits $360…" at bounding box center [284, 305] width 138 height 95
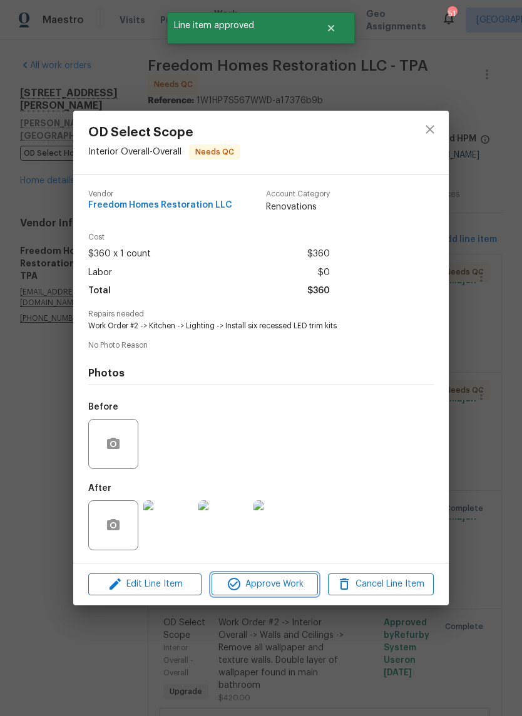
click at [297, 581] on span "Approve Work" at bounding box center [264, 585] width 98 height 16
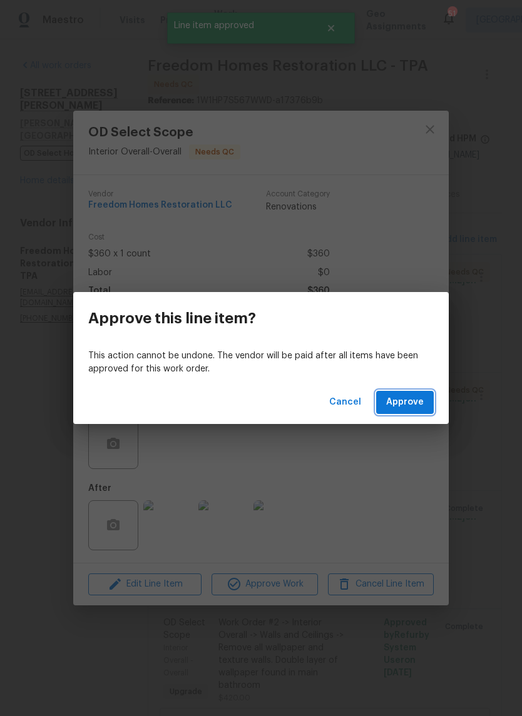
click at [413, 400] on span "Approve" at bounding box center [405, 403] width 38 height 16
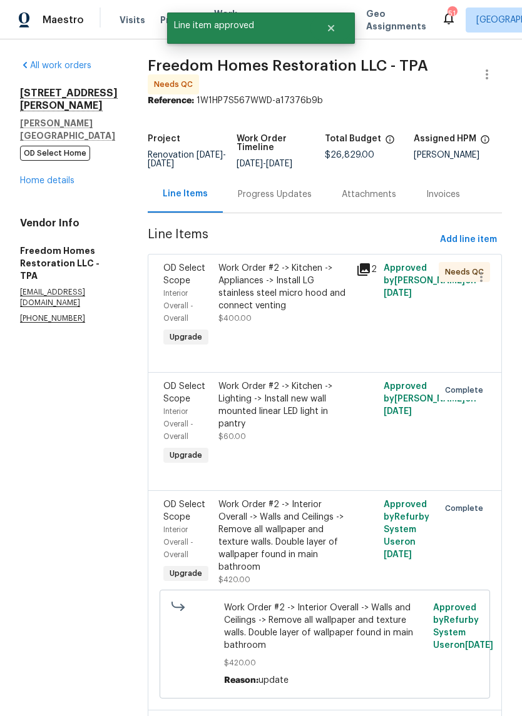
click at [298, 344] on div "Work Order #2 -> Kitchen -> Appliances -> Install LG stainless steel micro hood…" at bounding box center [284, 305] width 138 height 95
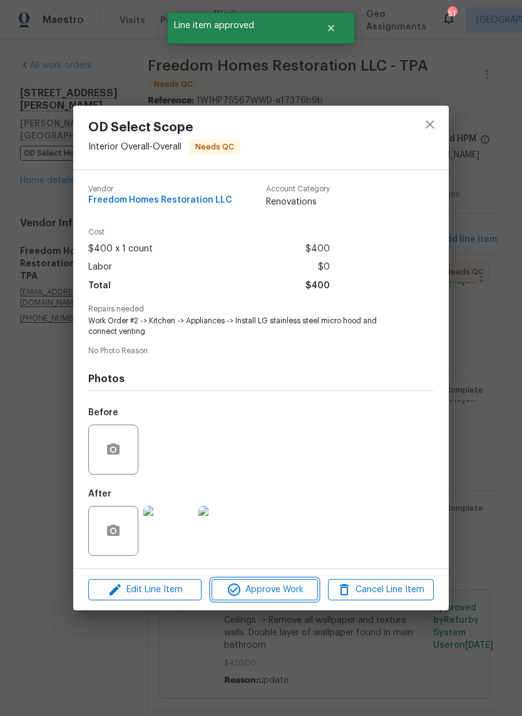
click at [297, 590] on span "Approve Work" at bounding box center [264, 591] width 98 height 16
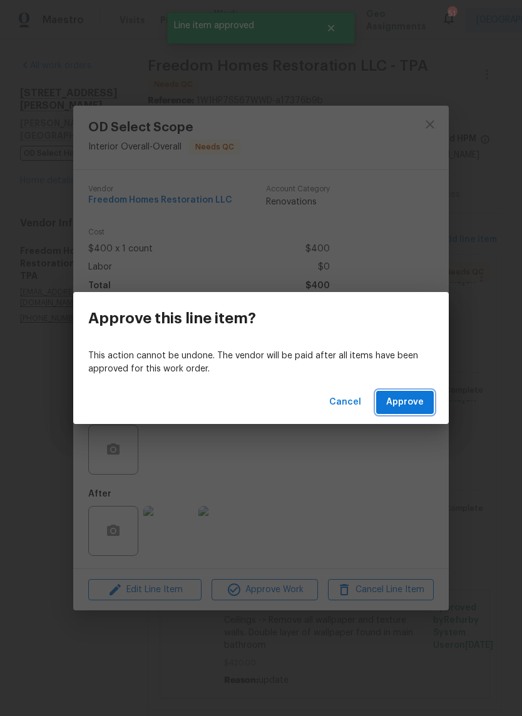
click at [417, 395] on span "Approve" at bounding box center [405, 403] width 38 height 16
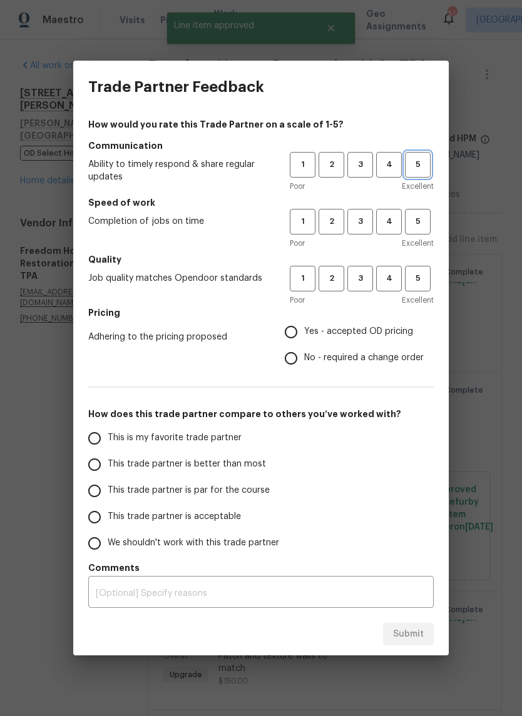
click at [422, 174] on button "5" at bounding box center [418, 165] width 26 height 26
click at [421, 220] on span "5" at bounding box center [417, 222] width 23 height 14
click at [421, 276] on span "5" at bounding box center [417, 279] width 23 height 14
click at [303, 332] on input "Yes - accepted OD pricing" at bounding box center [291, 332] width 26 height 26
radio input "true"
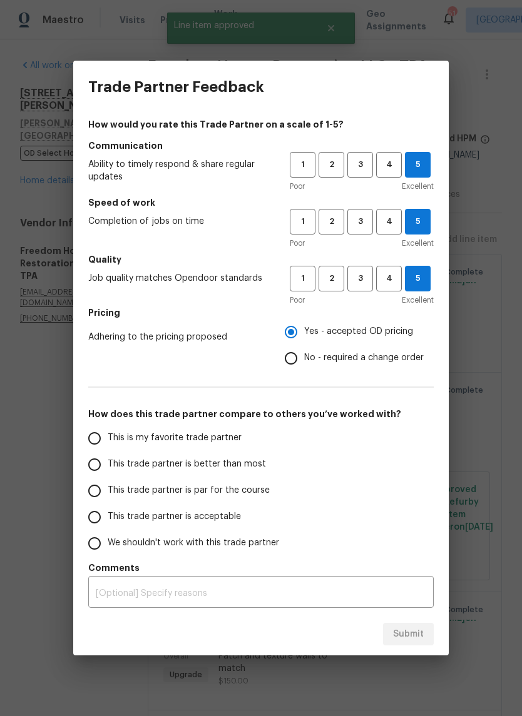
click at [94, 446] on input "This is my favorite trade partner" at bounding box center [94, 438] width 26 height 26
click at [405, 631] on span "Submit" at bounding box center [408, 635] width 31 height 16
radio input "true"
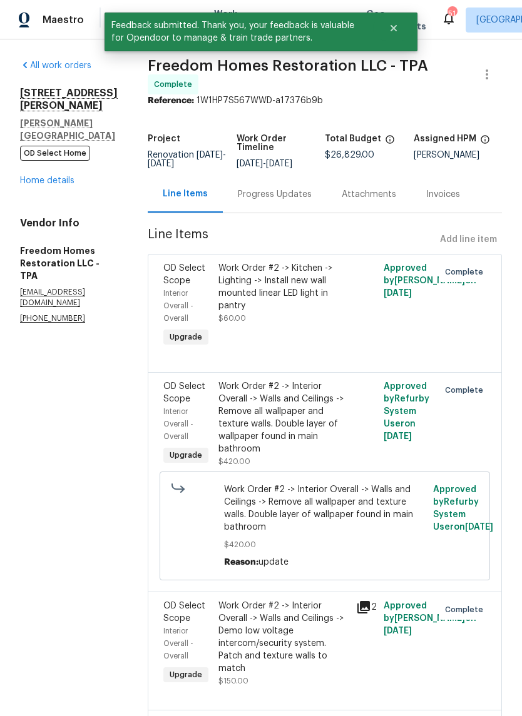
click at [39, 153] on div "19331 Sandy Springs Cir Lutz, FL 33558 OD Select Home Home details" at bounding box center [69, 137] width 98 height 100
click at [39, 176] on link "Home details" at bounding box center [47, 180] width 54 height 9
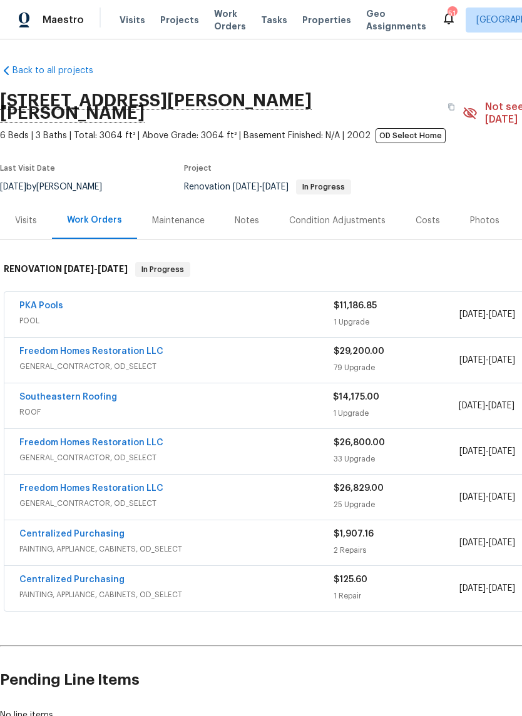
click at [42, 347] on link "Freedom Homes Restoration LLC" at bounding box center [91, 351] width 144 height 9
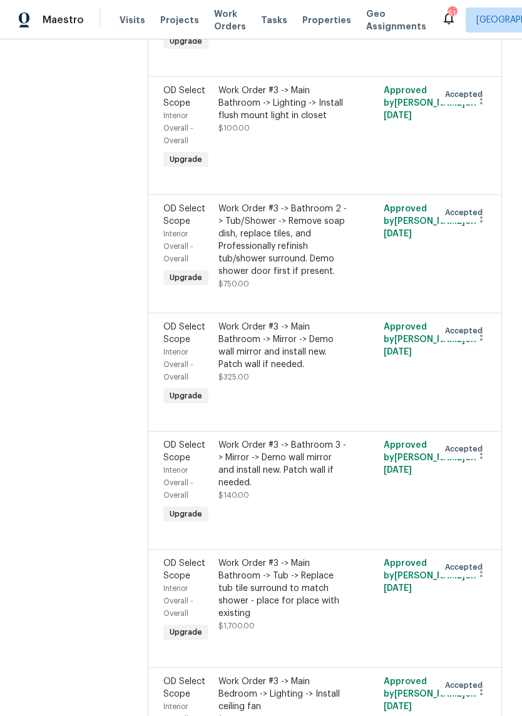
scroll to position [1796, 0]
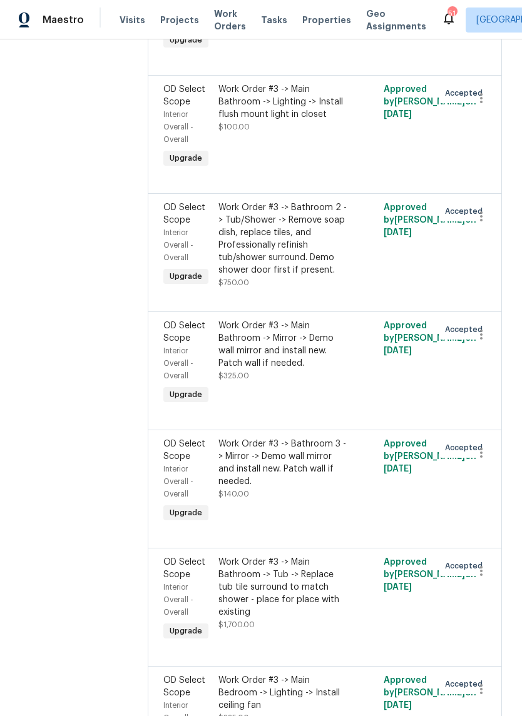
click at [286, 277] on div "Work Order #3 -> Bathroom 2 -> Tub/Shower -> Remove soap dish, replace tiles, a…" at bounding box center [283, 238] width 130 height 75
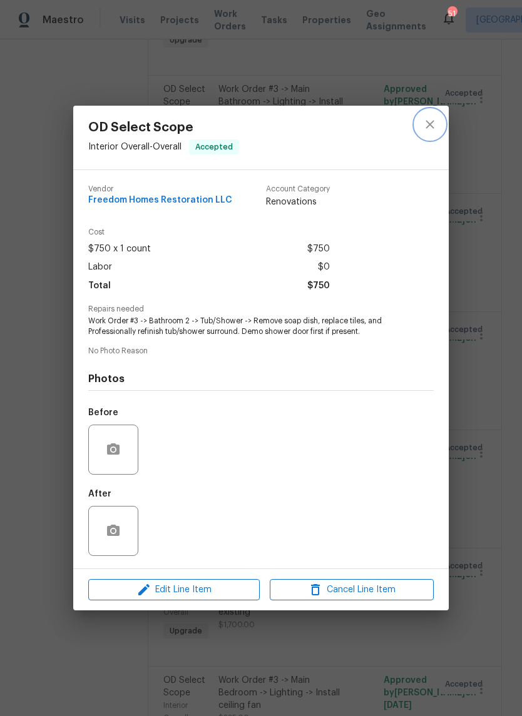
click at [434, 125] on icon "close" at bounding box center [429, 124] width 15 height 15
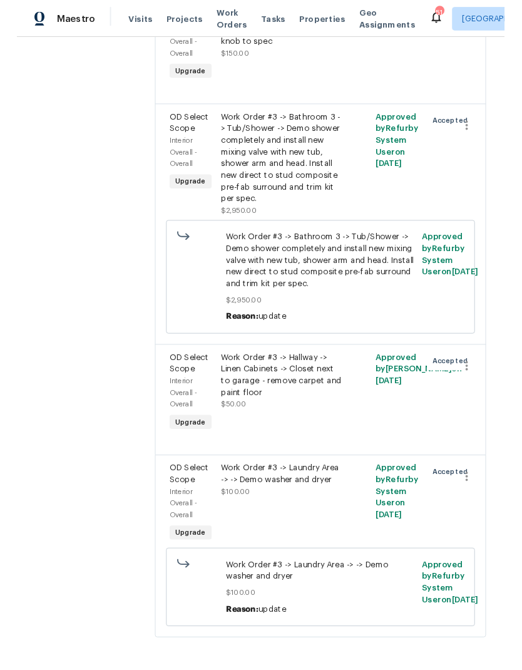
scroll to position [10245, 0]
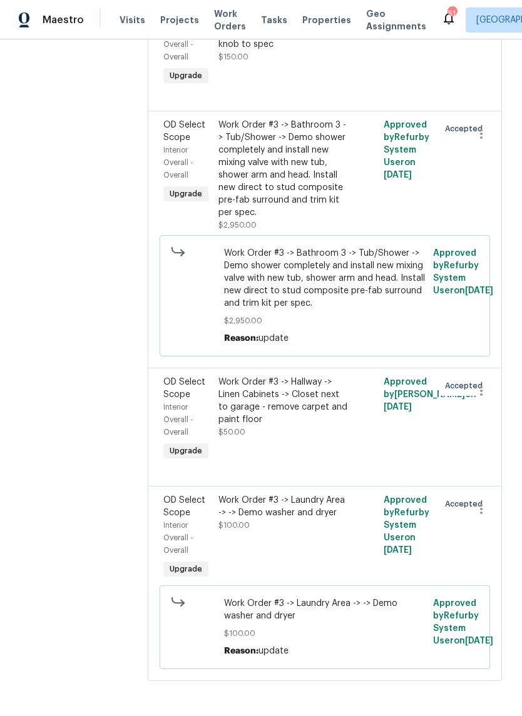
click at [347, 310] on span "Work Order #3 -> Bathroom 3 -> Tub/Shower -> Demo shower completely and install…" at bounding box center [325, 278] width 202 height 63
click at [312, 219] on div "Work Order #3 -> Bathroom 3 -> Tub/Shower -> Demo shower completely and install…" at bounding box center [283, 169] width 130 height 100
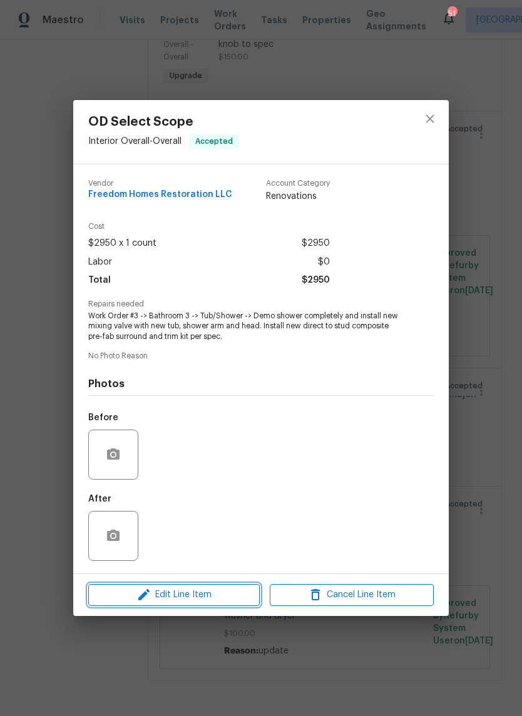
click at [108, 596] on span "Edit Line Item" at bounding box center [174, 596] width 164 height 16
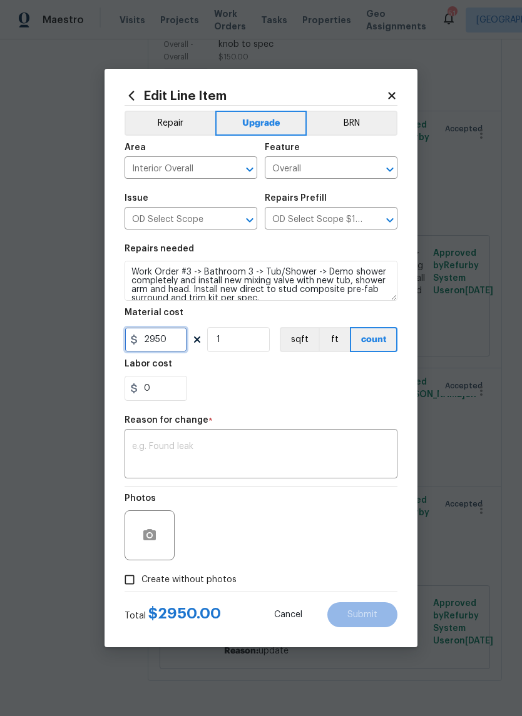
click at [165, 345] on input "2950" at bounding box center [156, 339] width 63 height 25
click at [164, 345] on input "2950" at bounding box center [156, 339] width 63 height 25
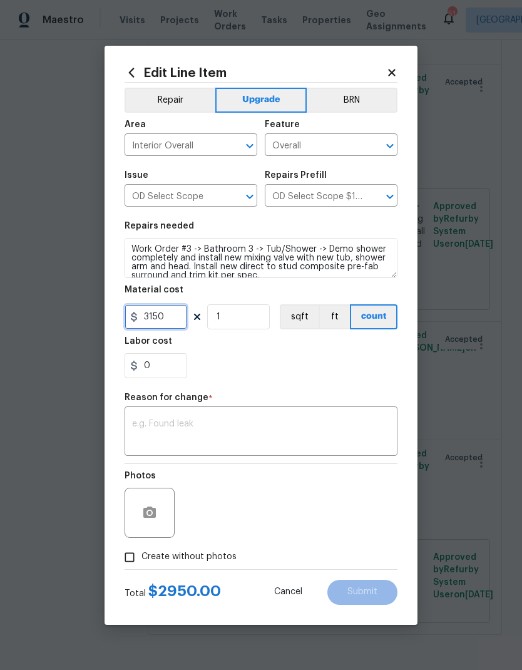
type input "3150"
click at [152, 439] on textarea at bounding box center [261, 432] width 258 height 26
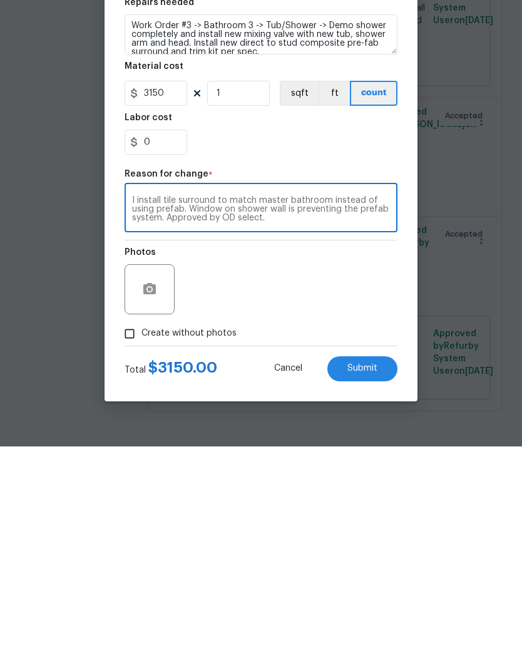
scroll to position [50, 0]
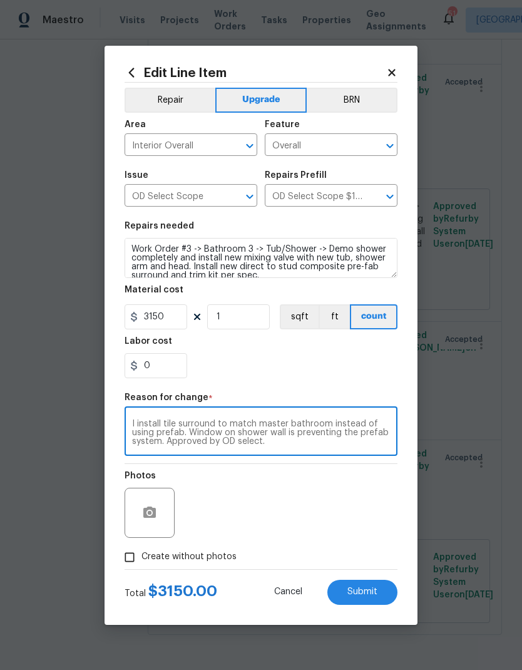
type textarea "I install tile surround to match master bathroom instead of using prefab. Windo…"
click at [366, 593] on span "Submit" at bounding box center [362, 591] width 30 height 9
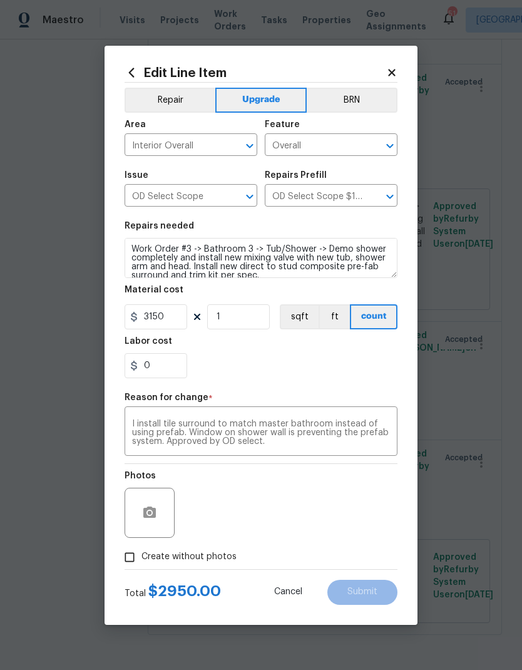
type input "2950"
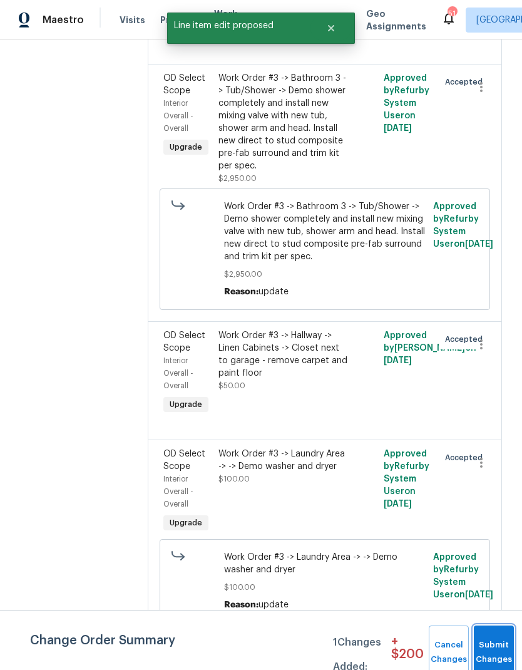
click at [494, 650] on span "Submit Changes" at bounding box center [494, 652] width 28 height 29
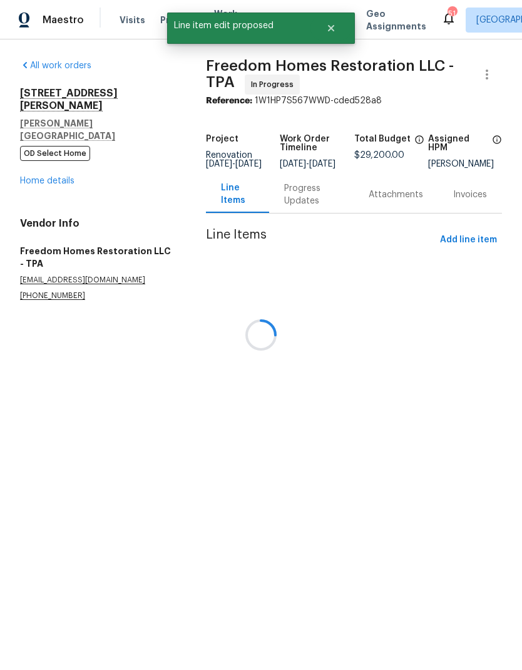
scroll to position [0, 0]
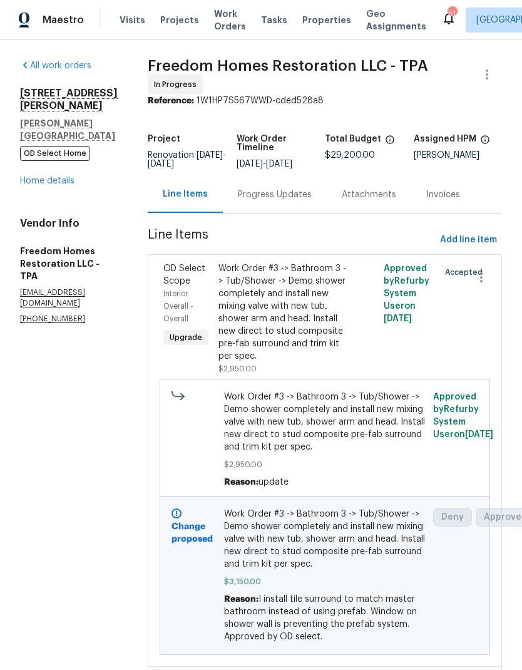
click at [30, 176] on link "Home details" at bounding box center [47, 180] width 54 height 9
